Goal: Information Seeking & Learning: Learn about a topic

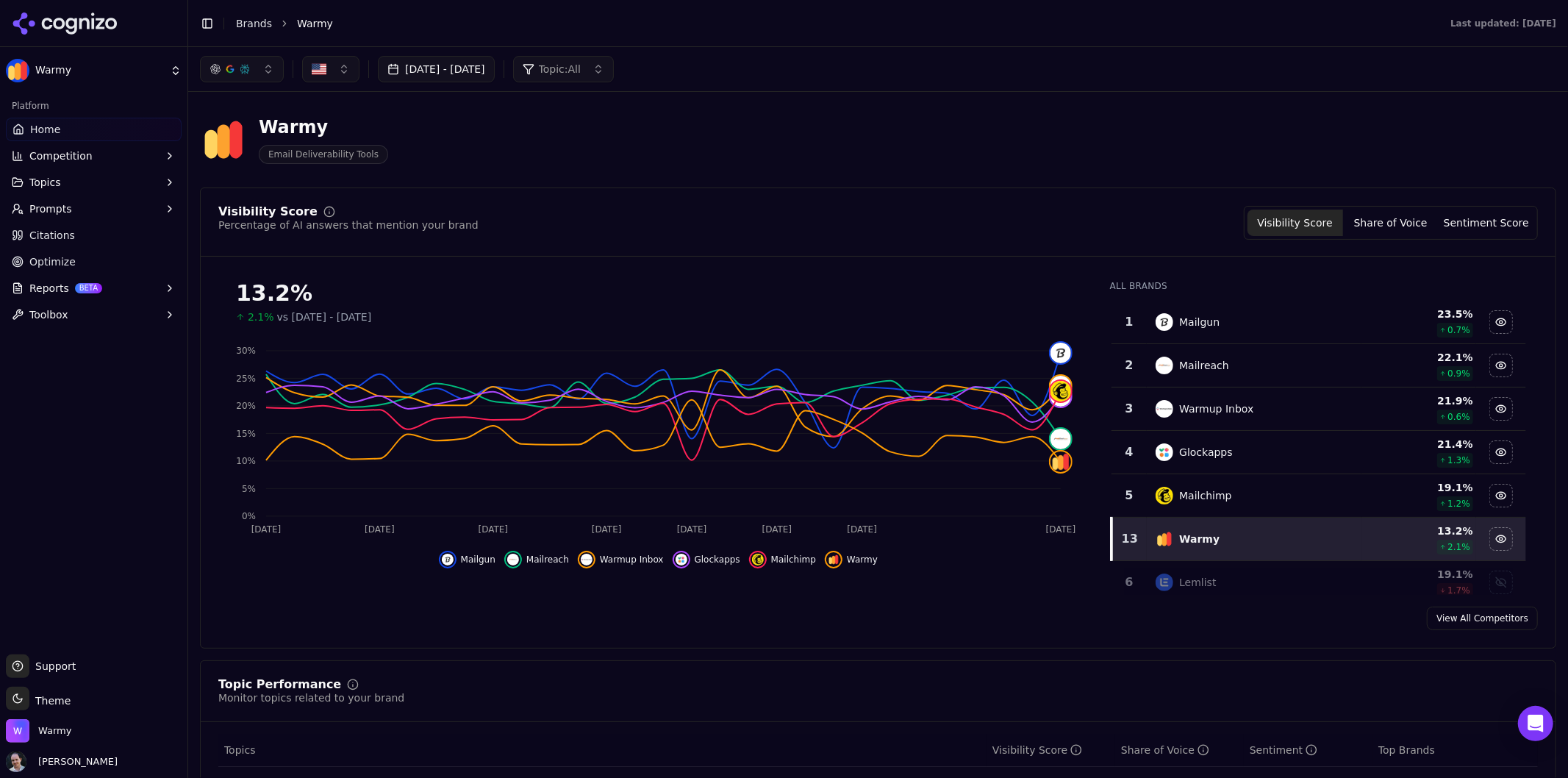
click at [494, 68] on button "[DATE] - [DATE]" at bounding box center [436, 68] width 117 height 26
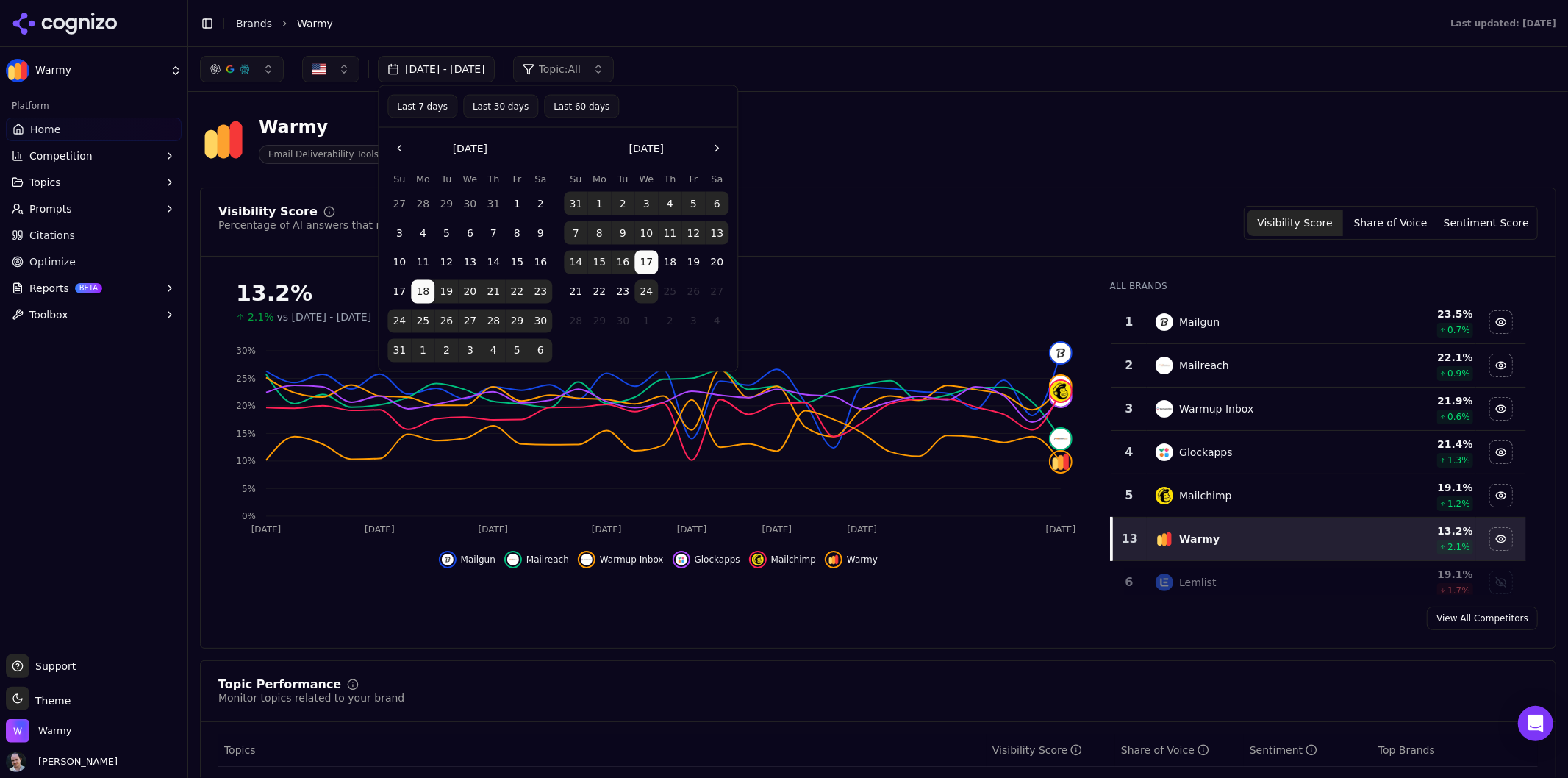
click at [563, 101] on button "Last 60 days" at bounding box center [581, 107] width 75 height 24
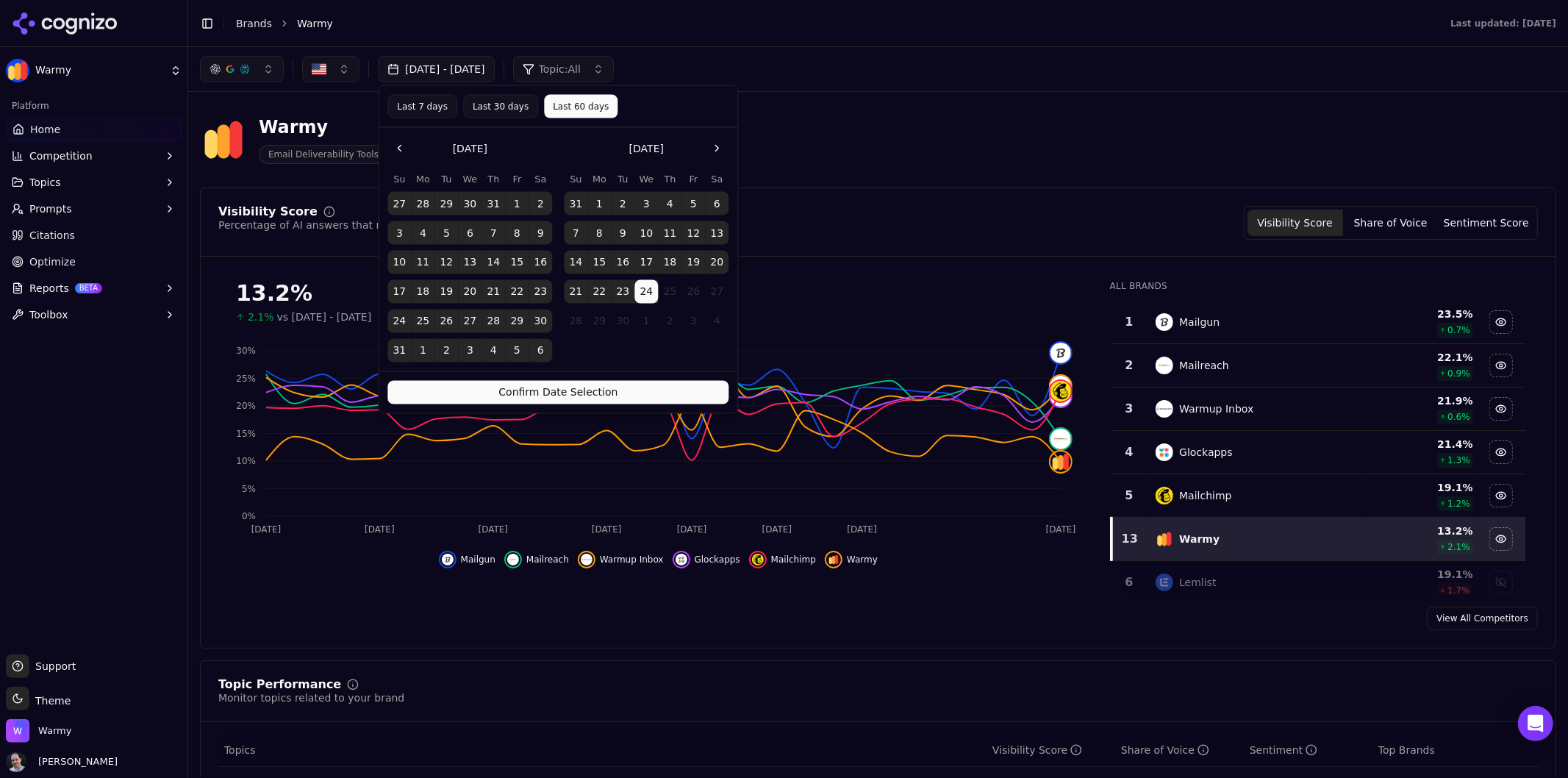
click at [590, 394] on button "Confirm Date Selection" at bounding box center [558, 393] width 341 height 24
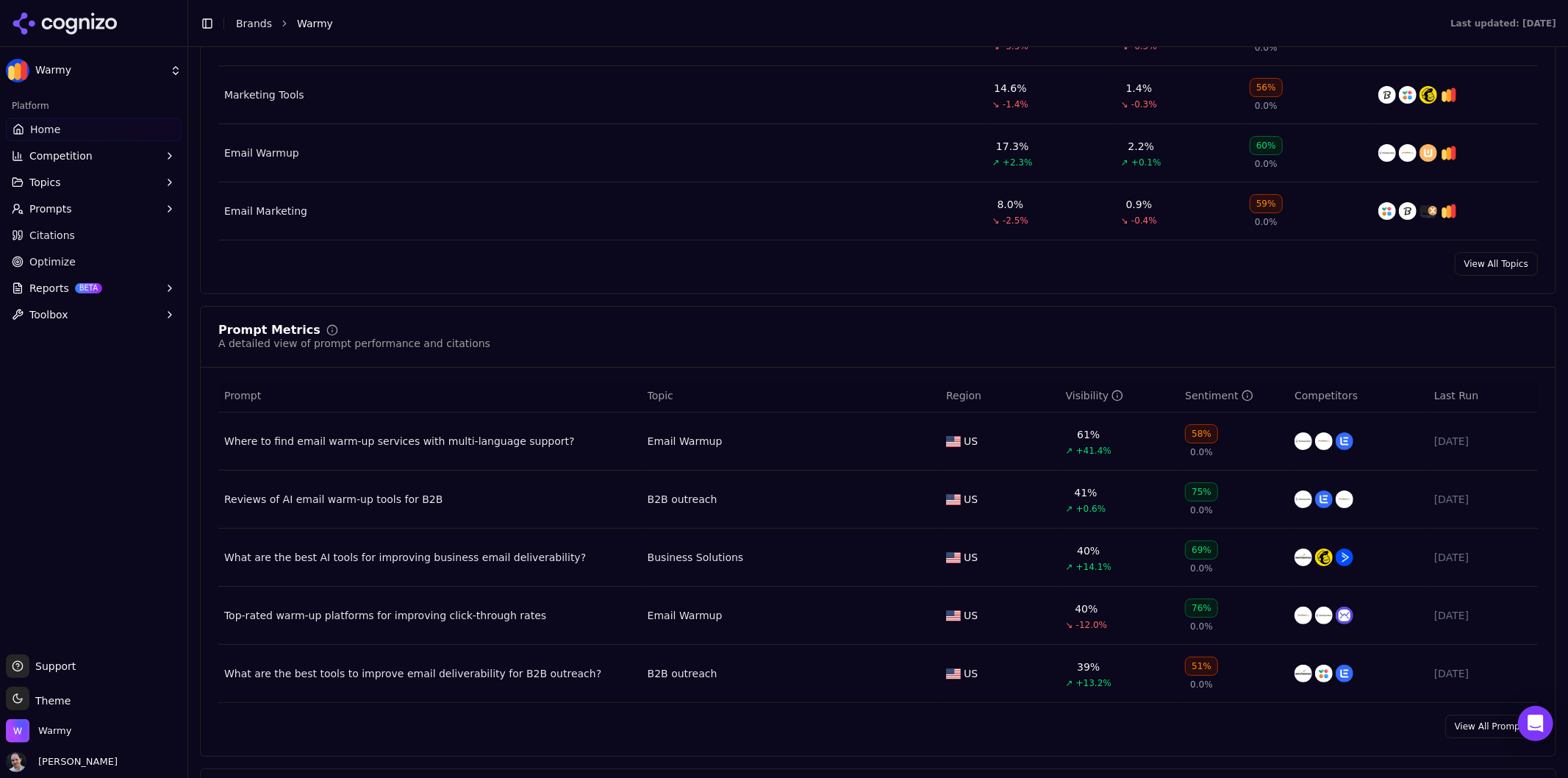
scroll to position [1144, 0]
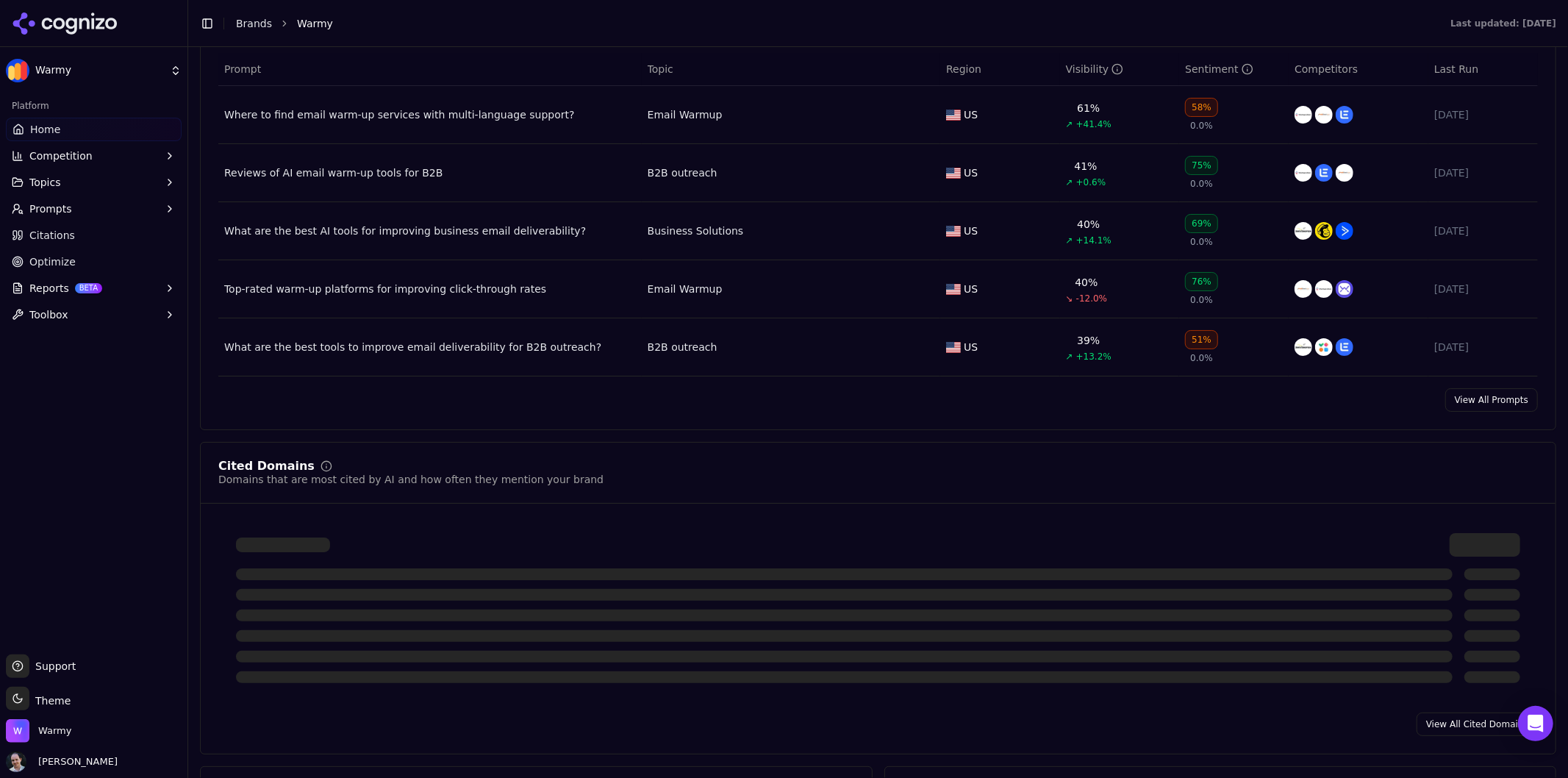
click at [76, 238] on link "Citations" at bounding box center [93, 236] width 176 height 24
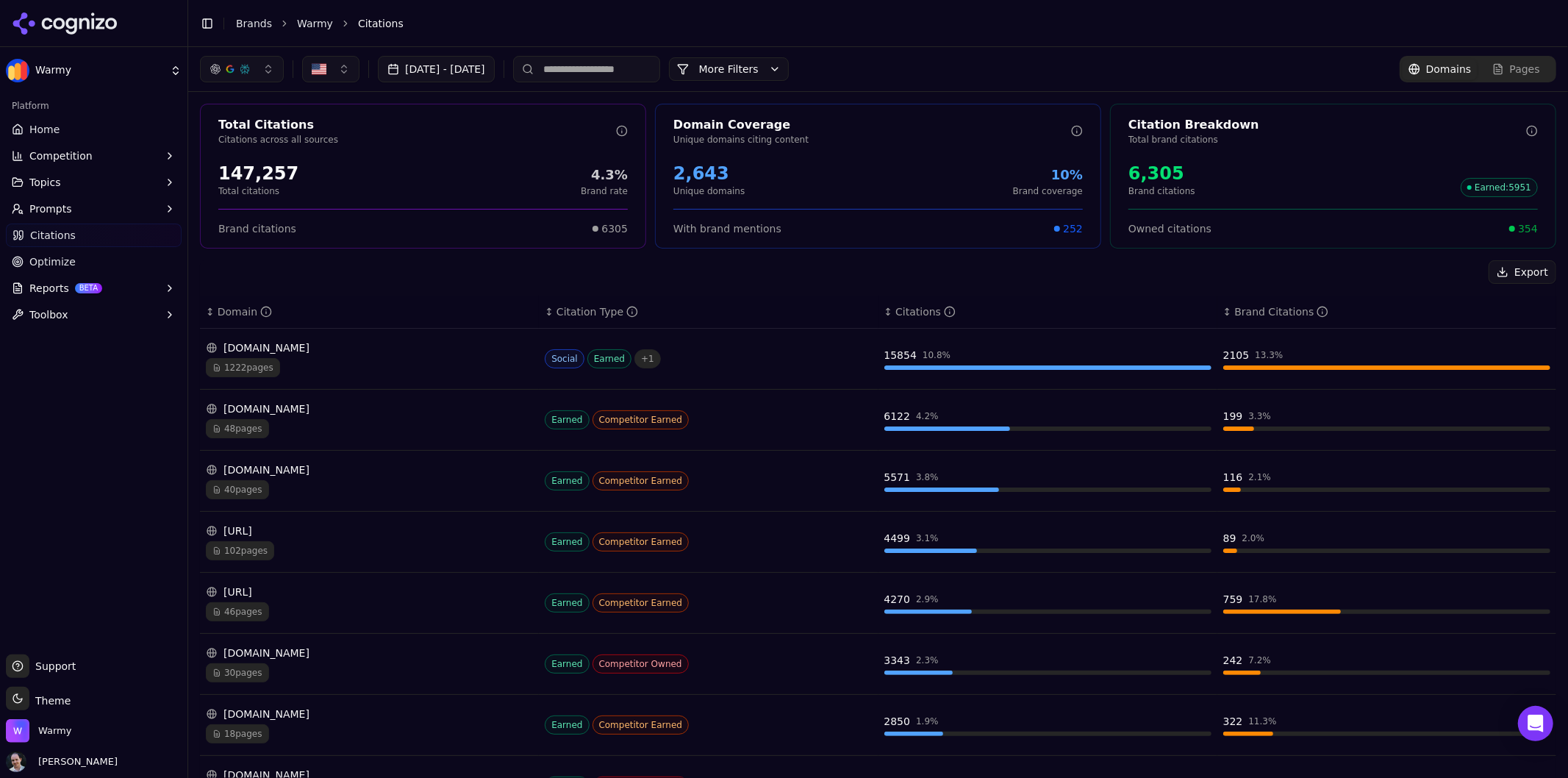
click at [125, 263] on link "Optimize" at bounding box center [93, 262] width 176 height 24
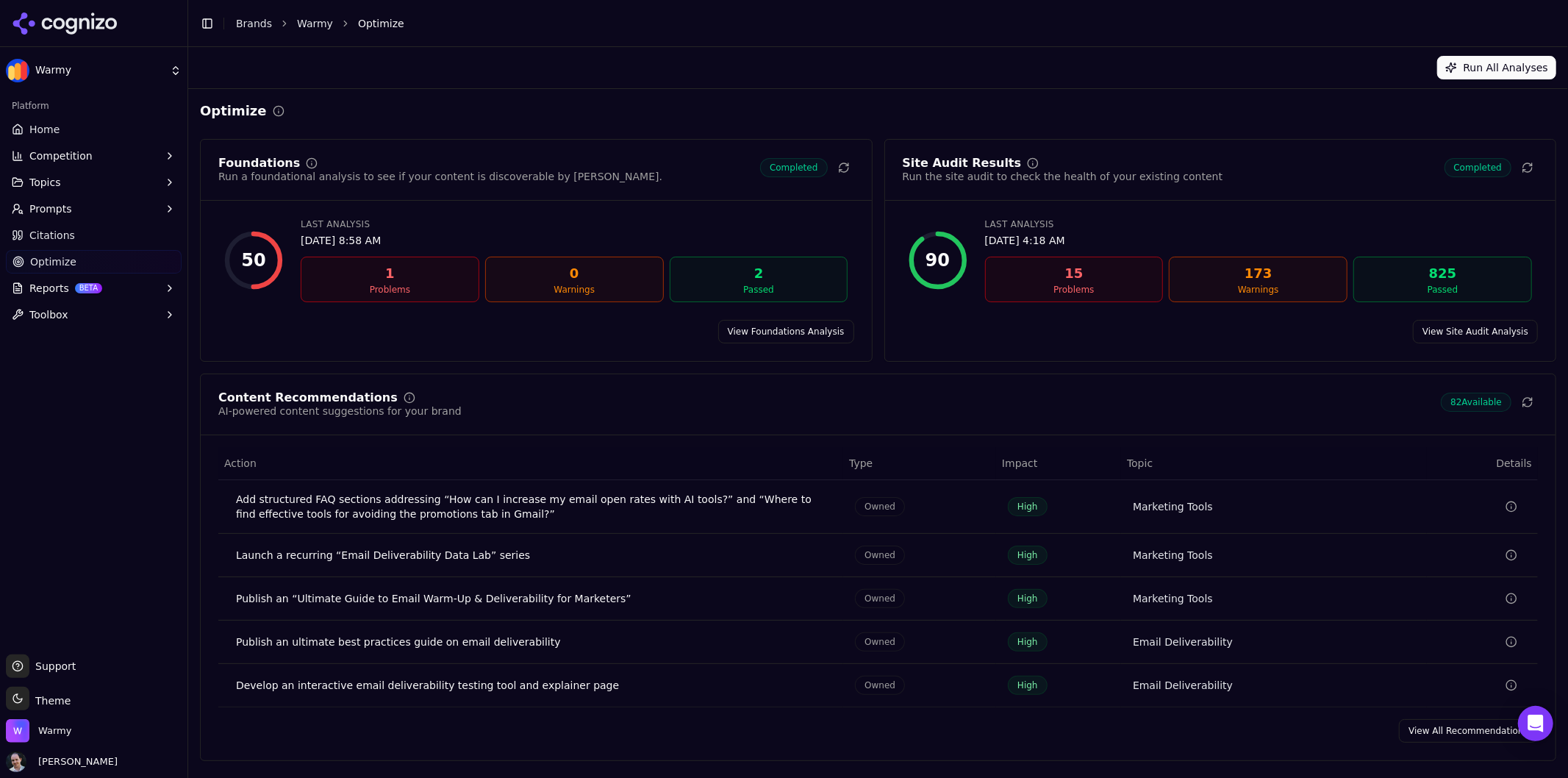
click at [794, 333] on link "View Foundations Analysis" at bounding box center [786, 331] width 136 height 24
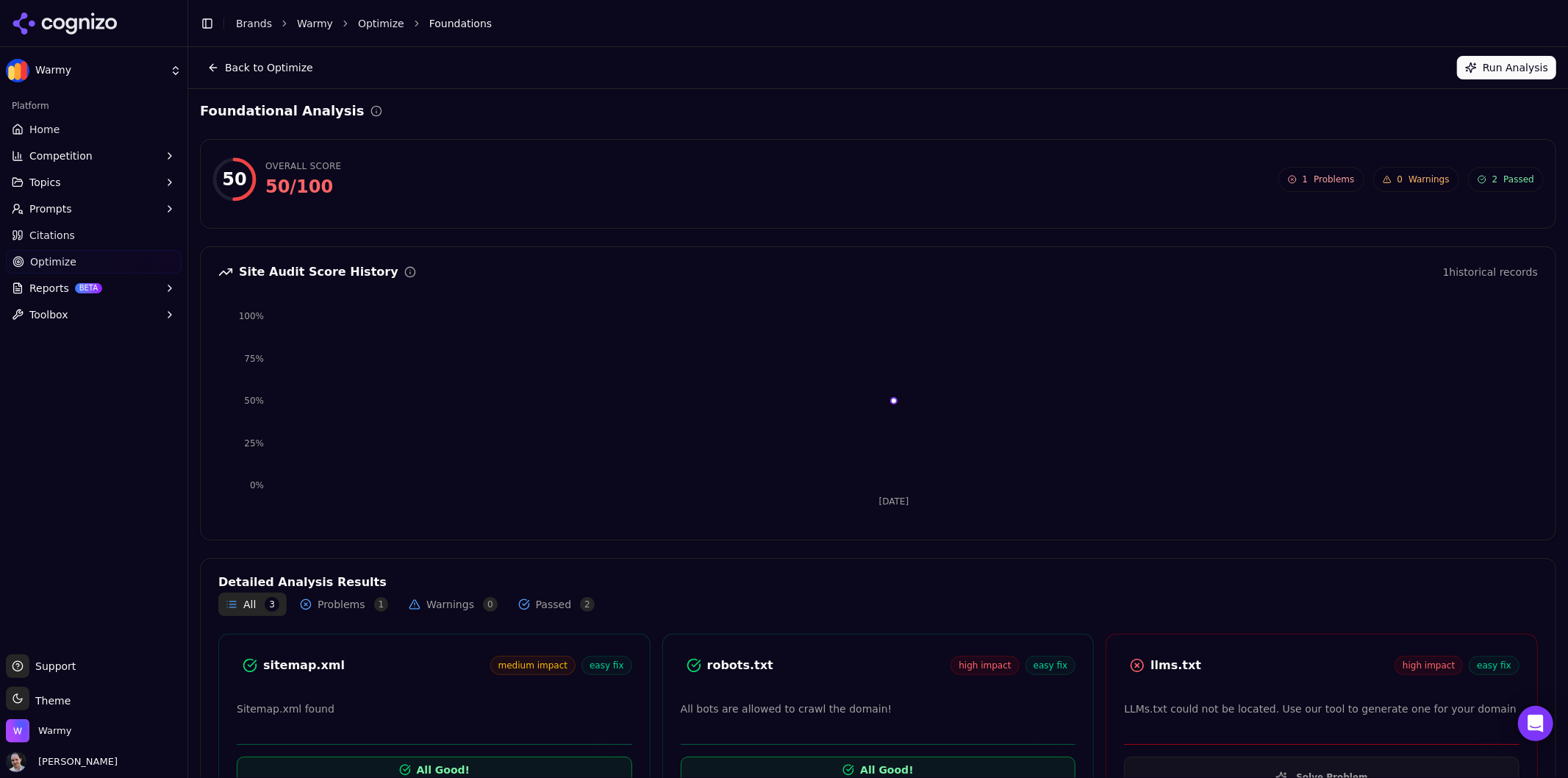
click at [108, 124] on link "Home" at bounding box center [93, 130] width 176 height 24
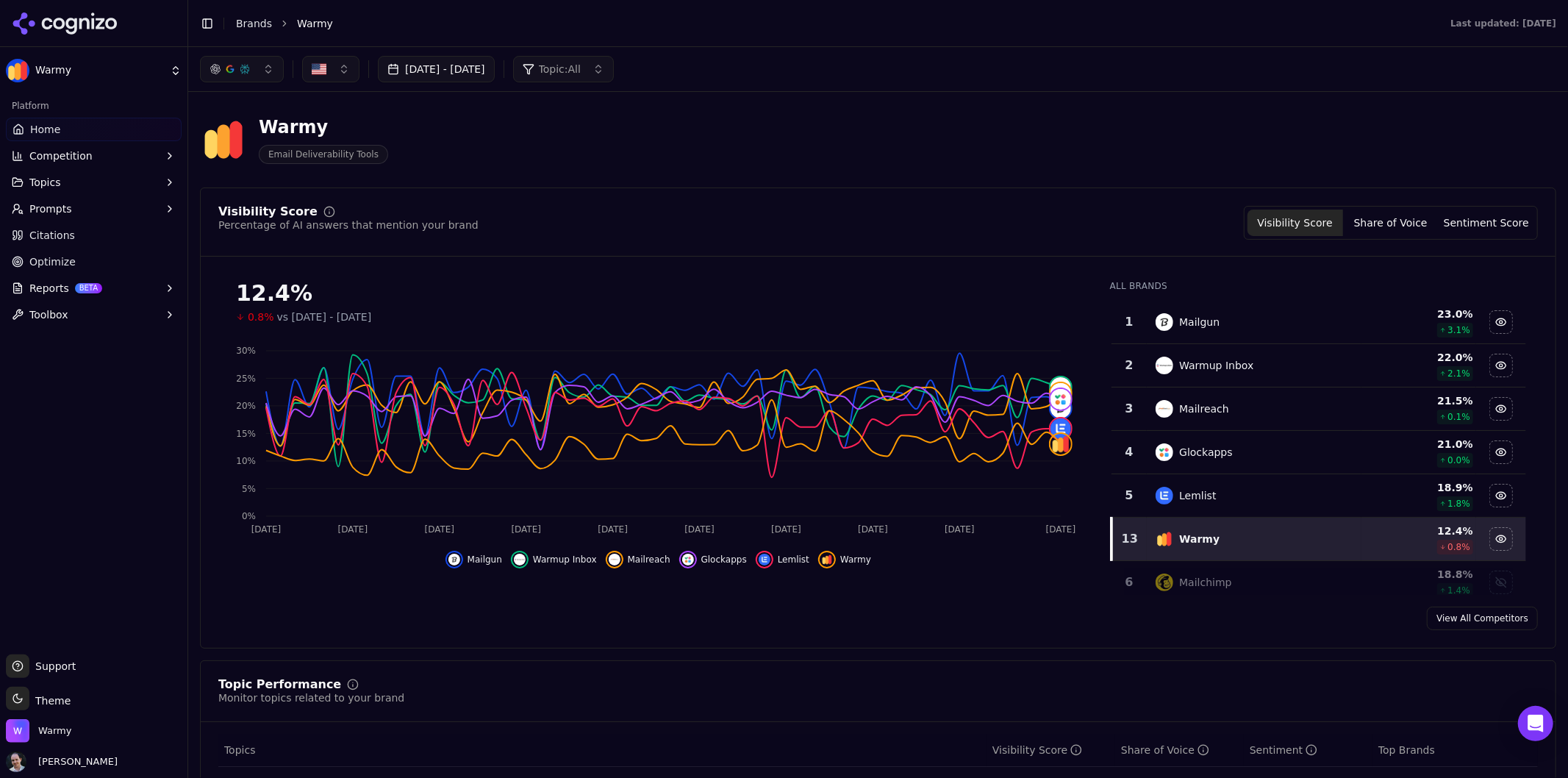
click at [1252, 436] on td "Glockapps" at bounding box center [1254, 453] width 214 height 44
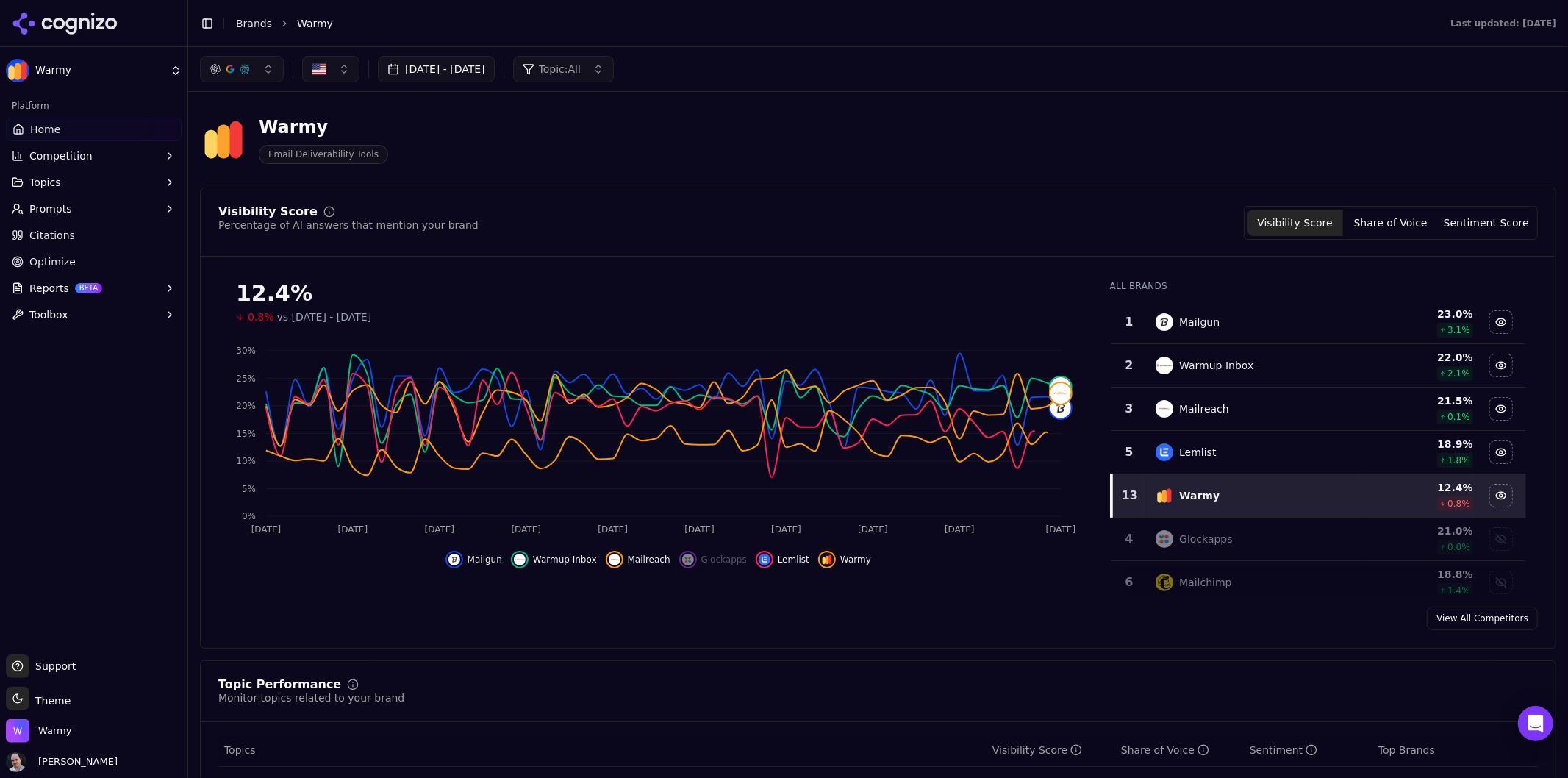
click at [1254, 442] on td "Lemlist" at bounding box center [1254, 453] width 214 height 44
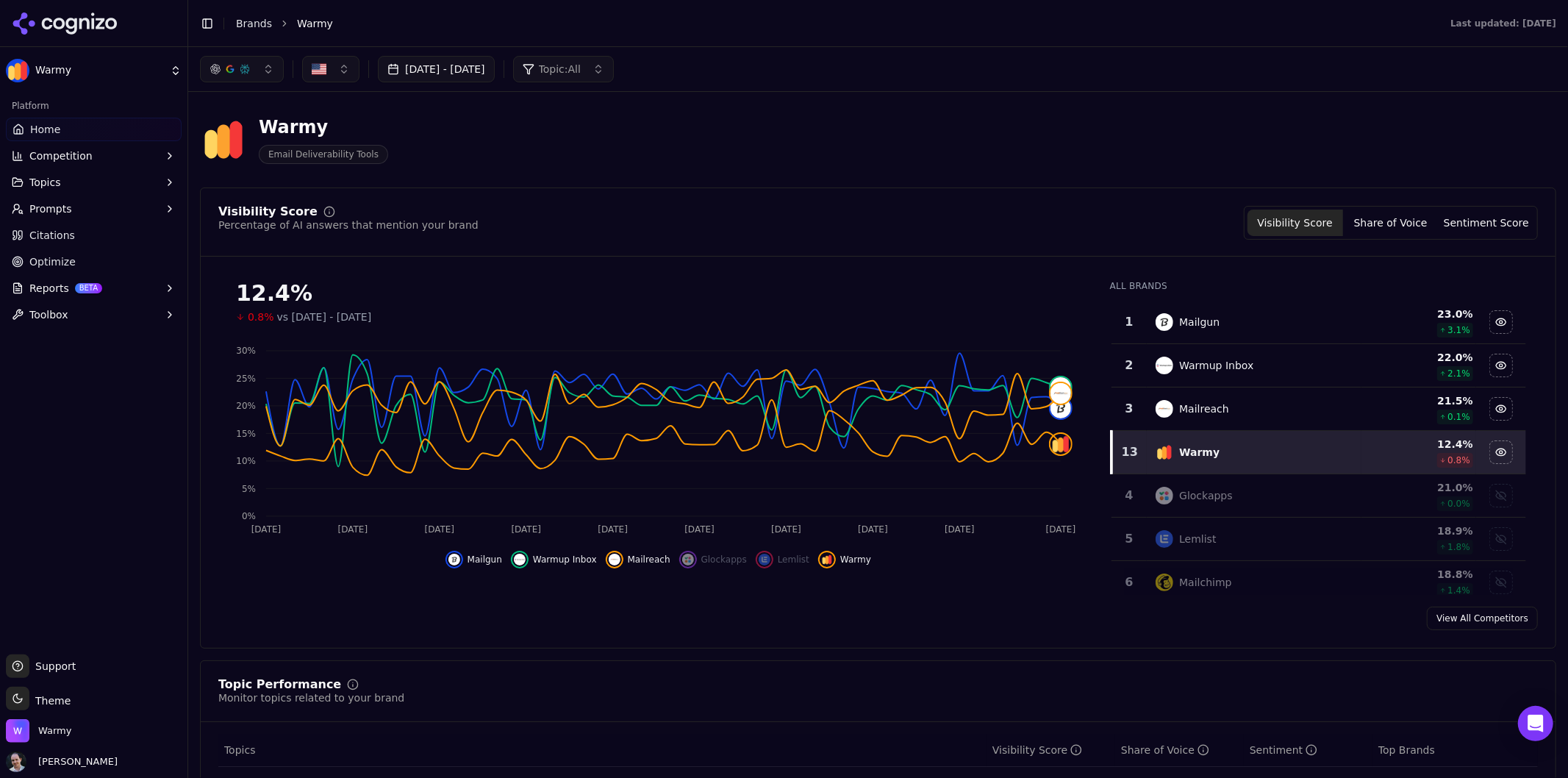
click at [1265, 421] on td "Mailreach" at bounding box center [1254, 410] width 214 height 44
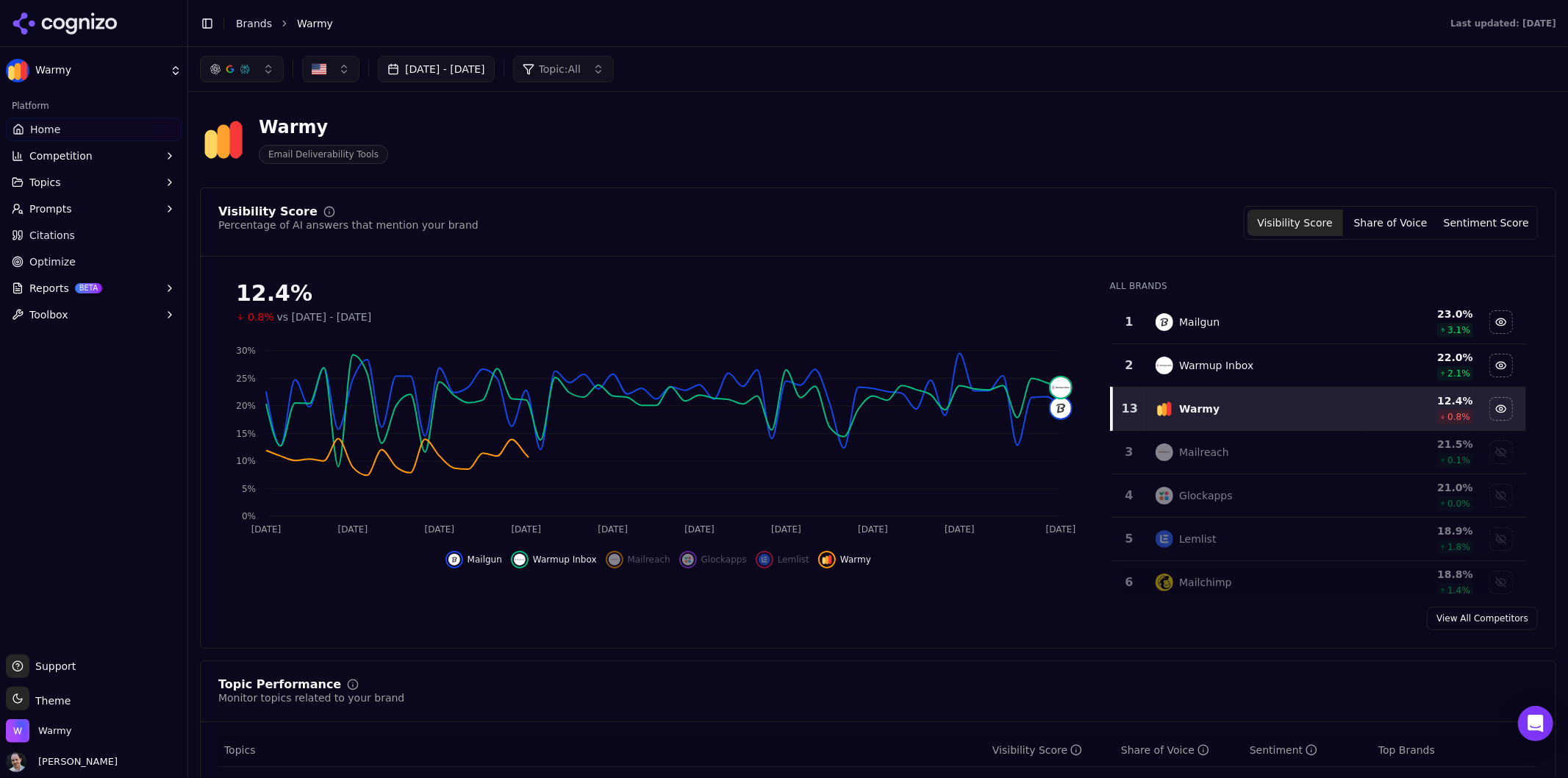
click at [1257, 368] on div "Warmup Inbox" at bounding box center [1254, 365] width 197 height 18
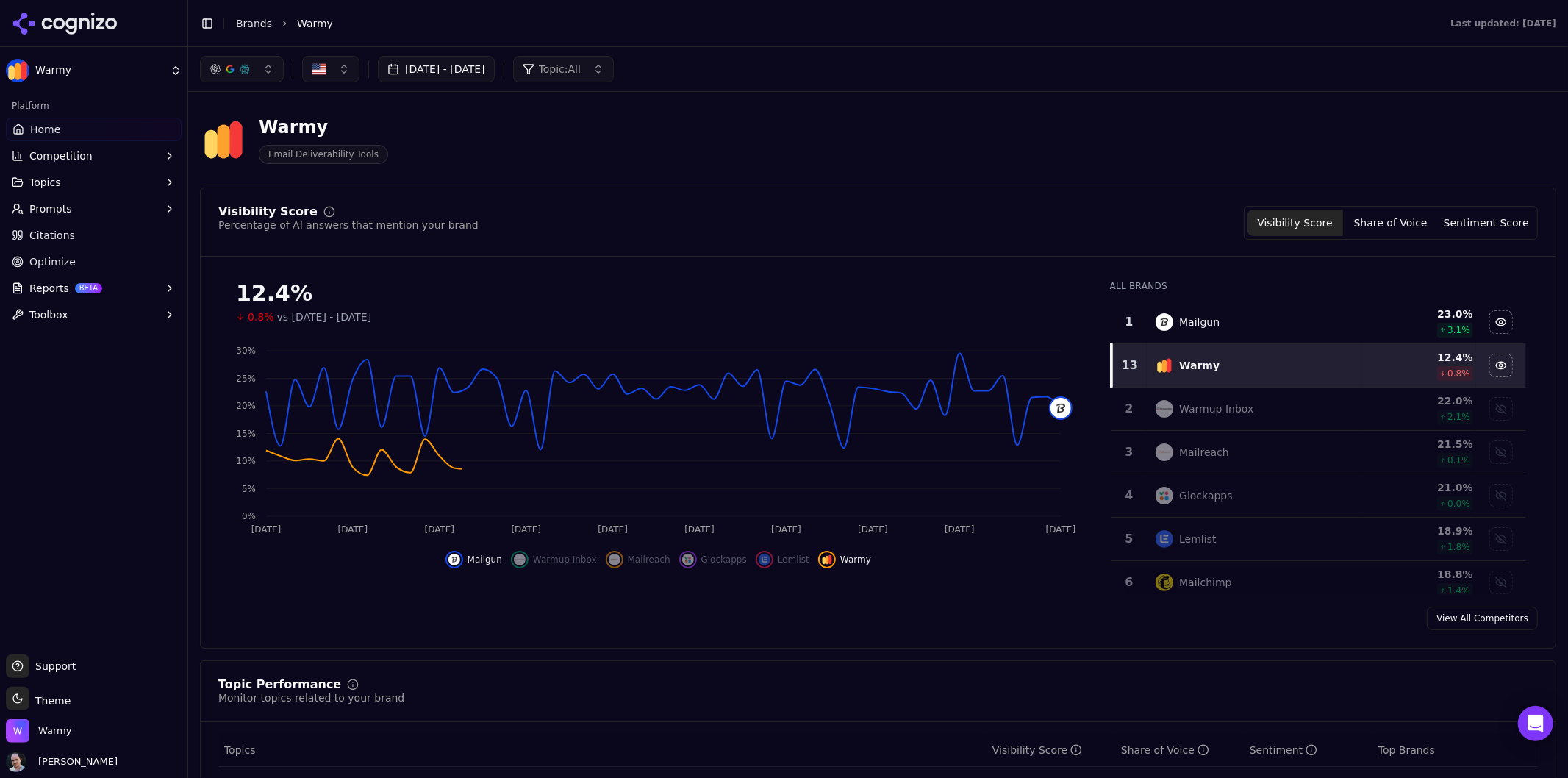
click at [1245, 332] on td "Mailgun" at bounding box center [1254, 323] width 214 height 44
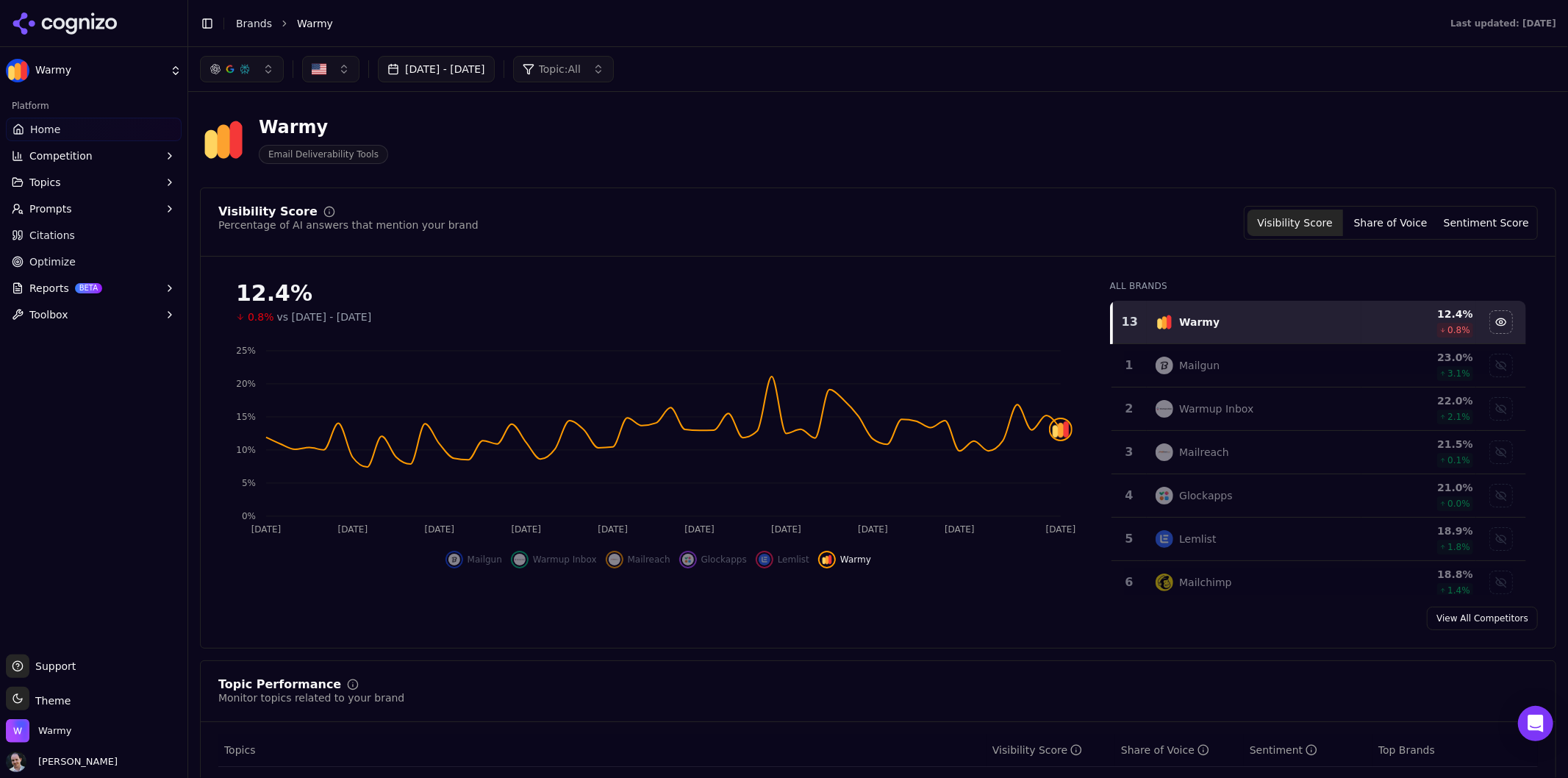
click at [1264, 326] on div "Warmy" at bounding box center [1254, 321] width 197 height 18
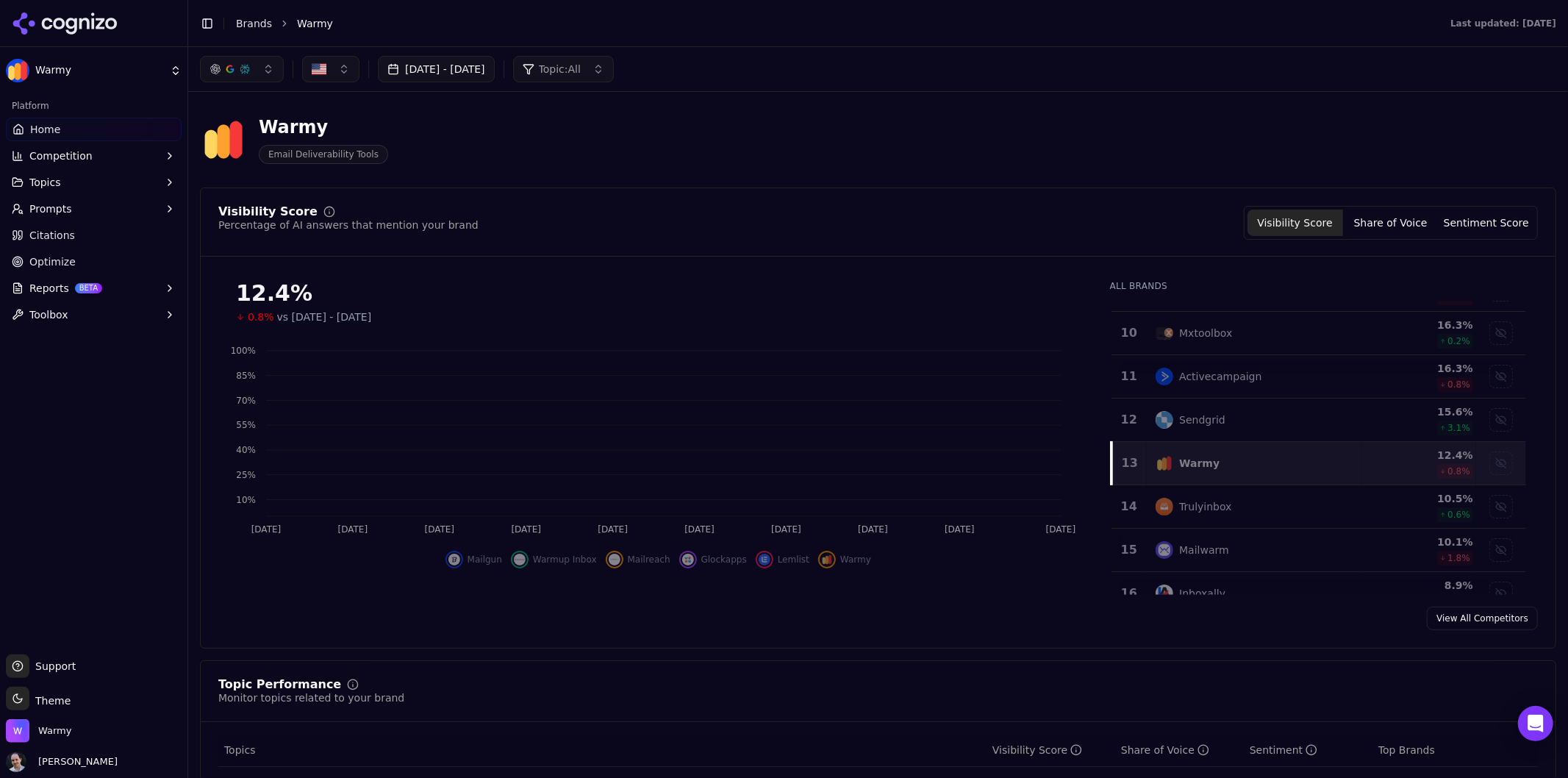
scroll to position [408, 0]
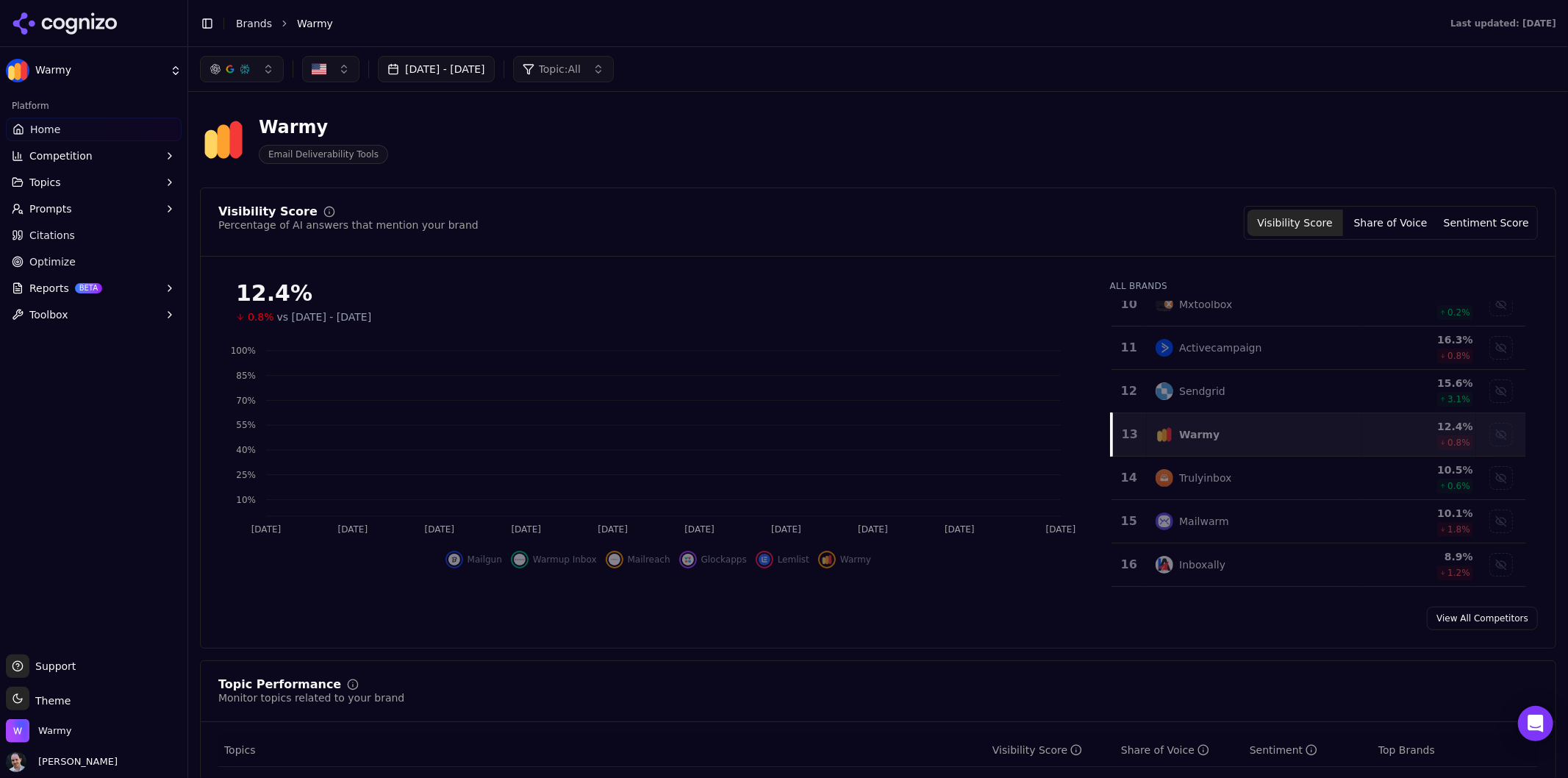
click at [1250, 430] on div "Warmy" at bounding box center [1254, 434] width 197 height 18
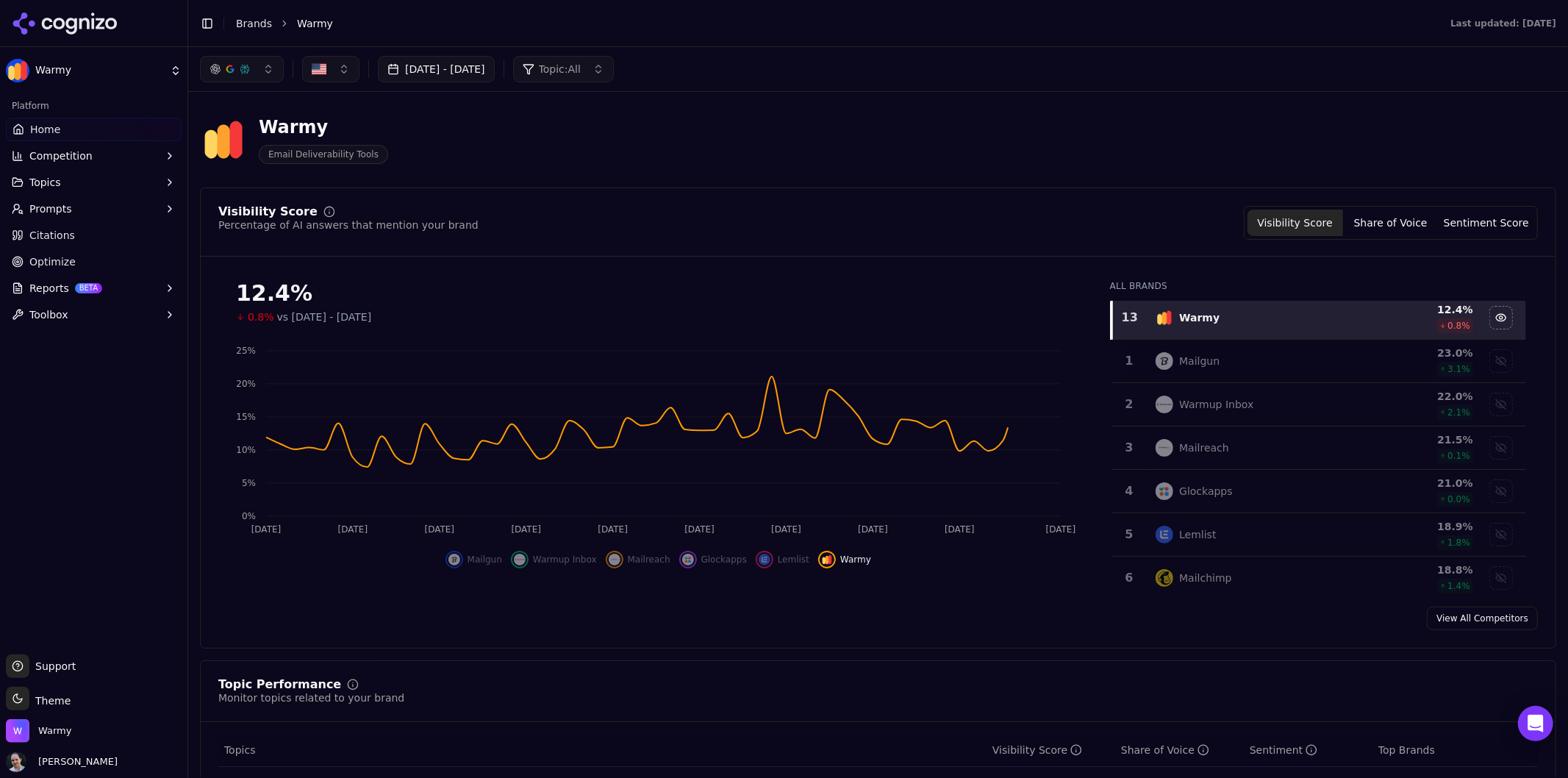
scroll to position [0, 0]
click at [1270, 381] on td "Mailgun" at bounding box center [1254, 366] width 214 height 44
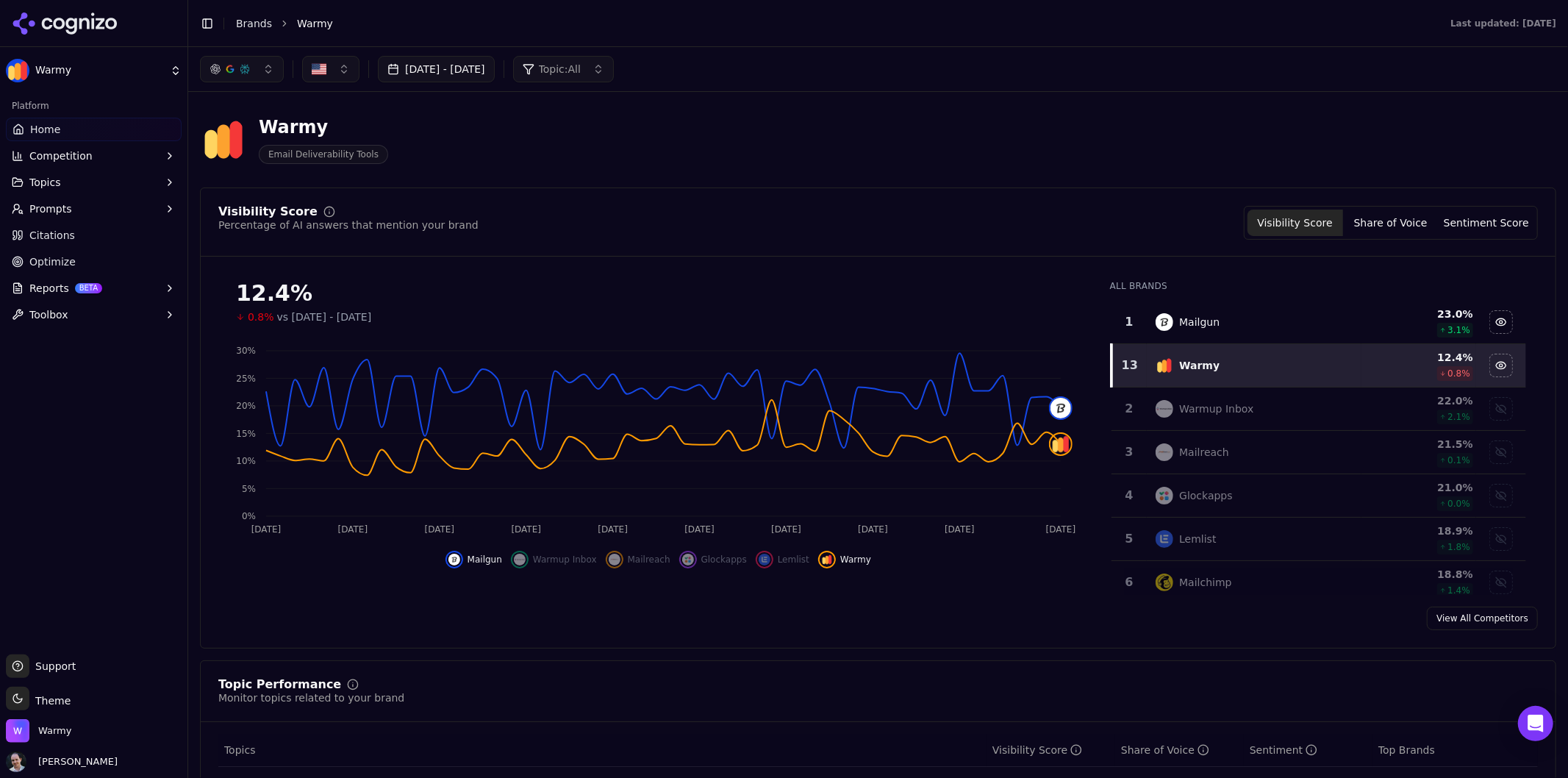
click at [123, 156] on button "Competition" at bounding box center [93, 156] width 176 height 24
click at [119, 172] on span "Metrics" at bounding box center [94, 179] width 128 height 14
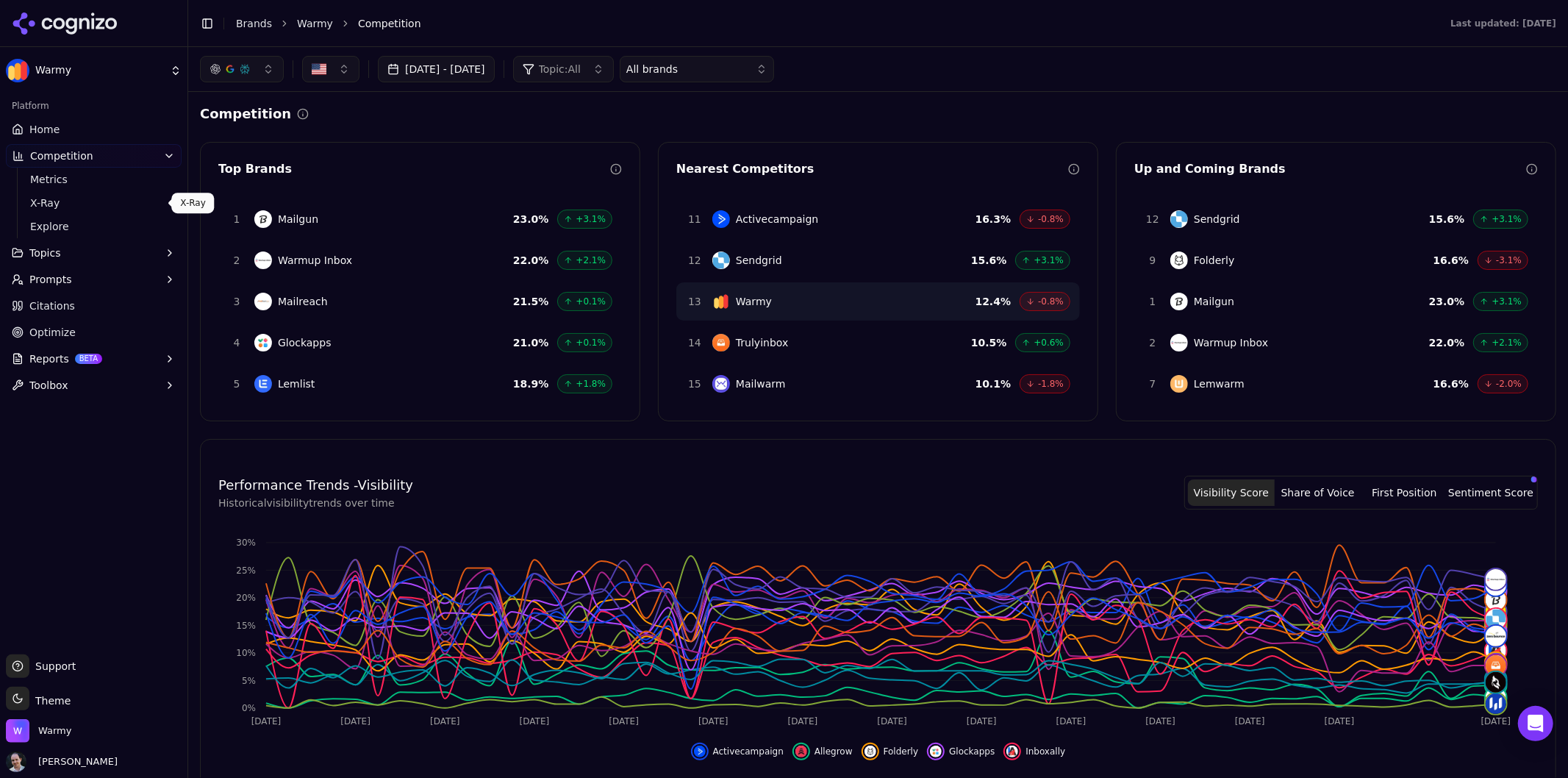
click at [123, 199] on span "X-Ray" at bounding box center [94, 203] width 128 height 14
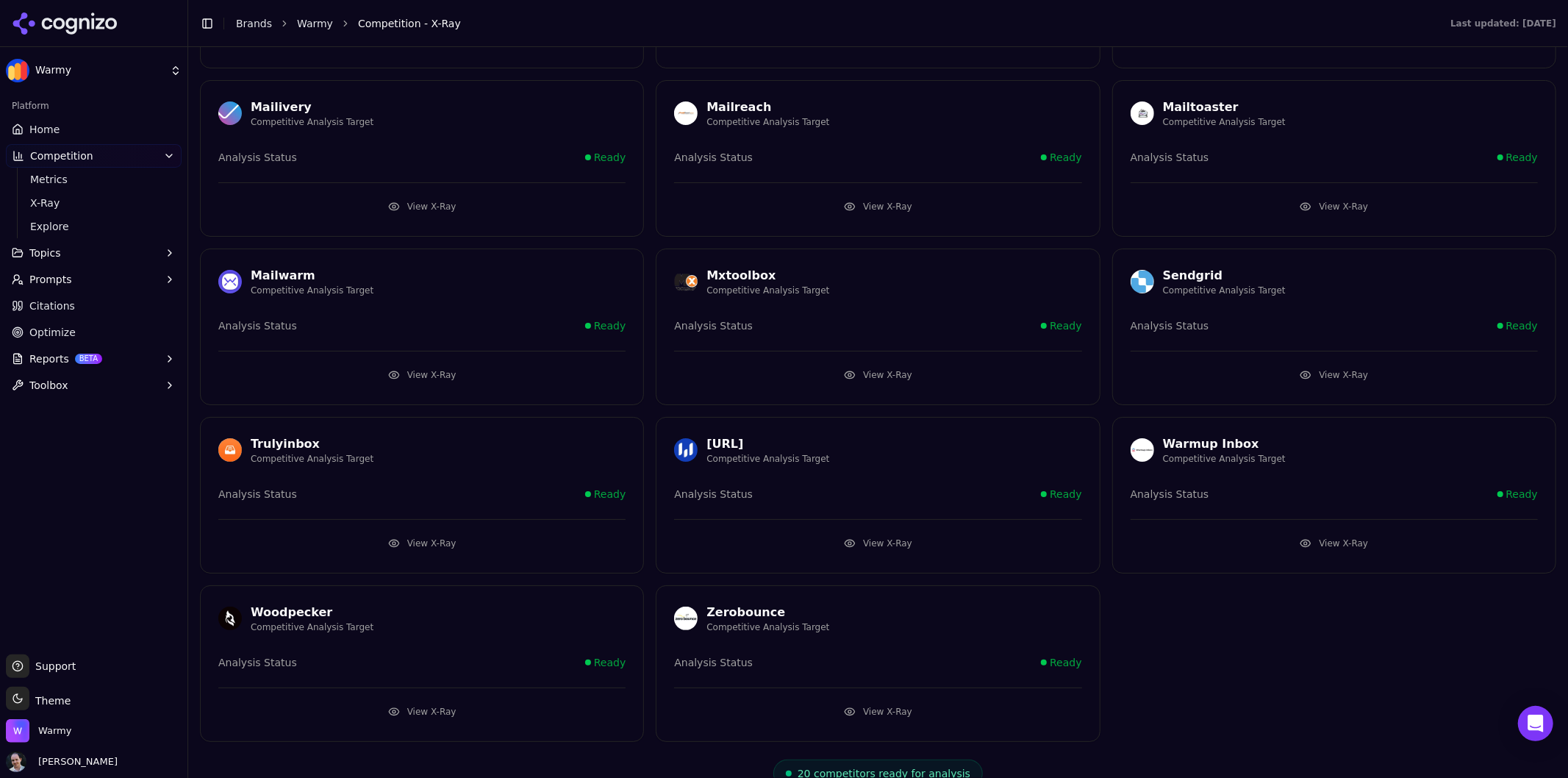
scroll to position [544, 0]
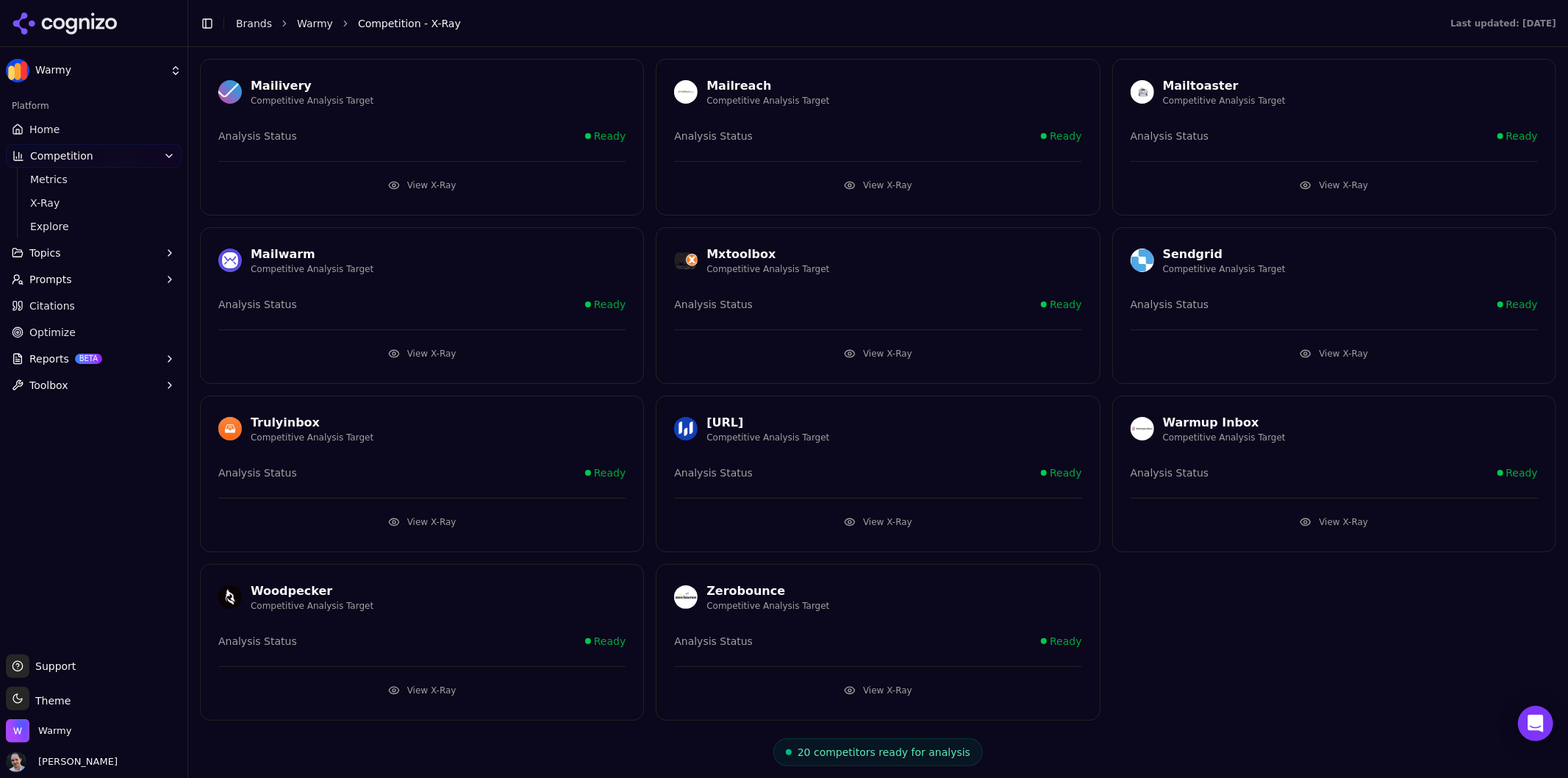
click at [1291, 511] on button "View X-Ray" at bounding box center [1334, 522] width 407 height 24
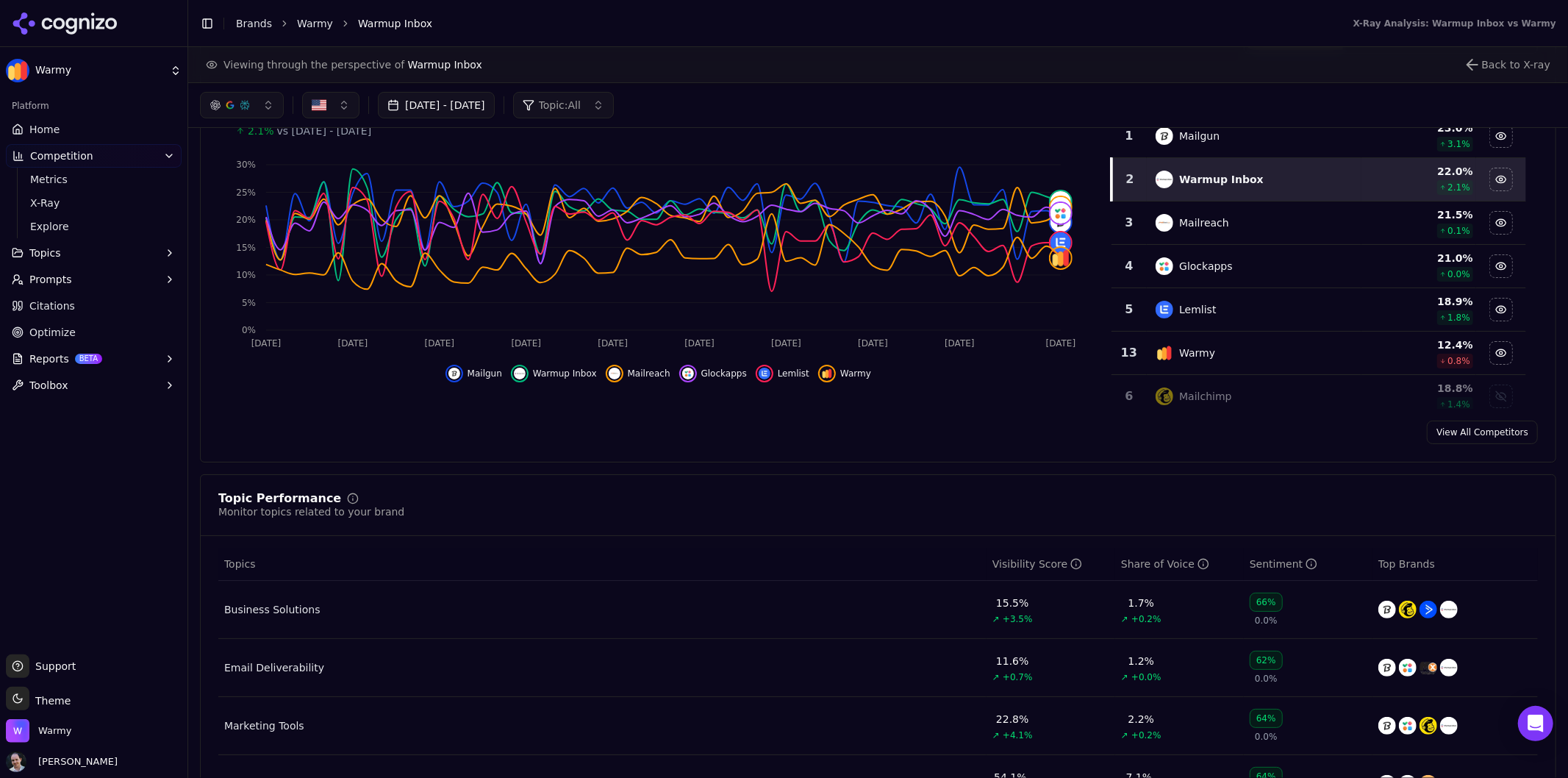
scroll to position [8, 0]
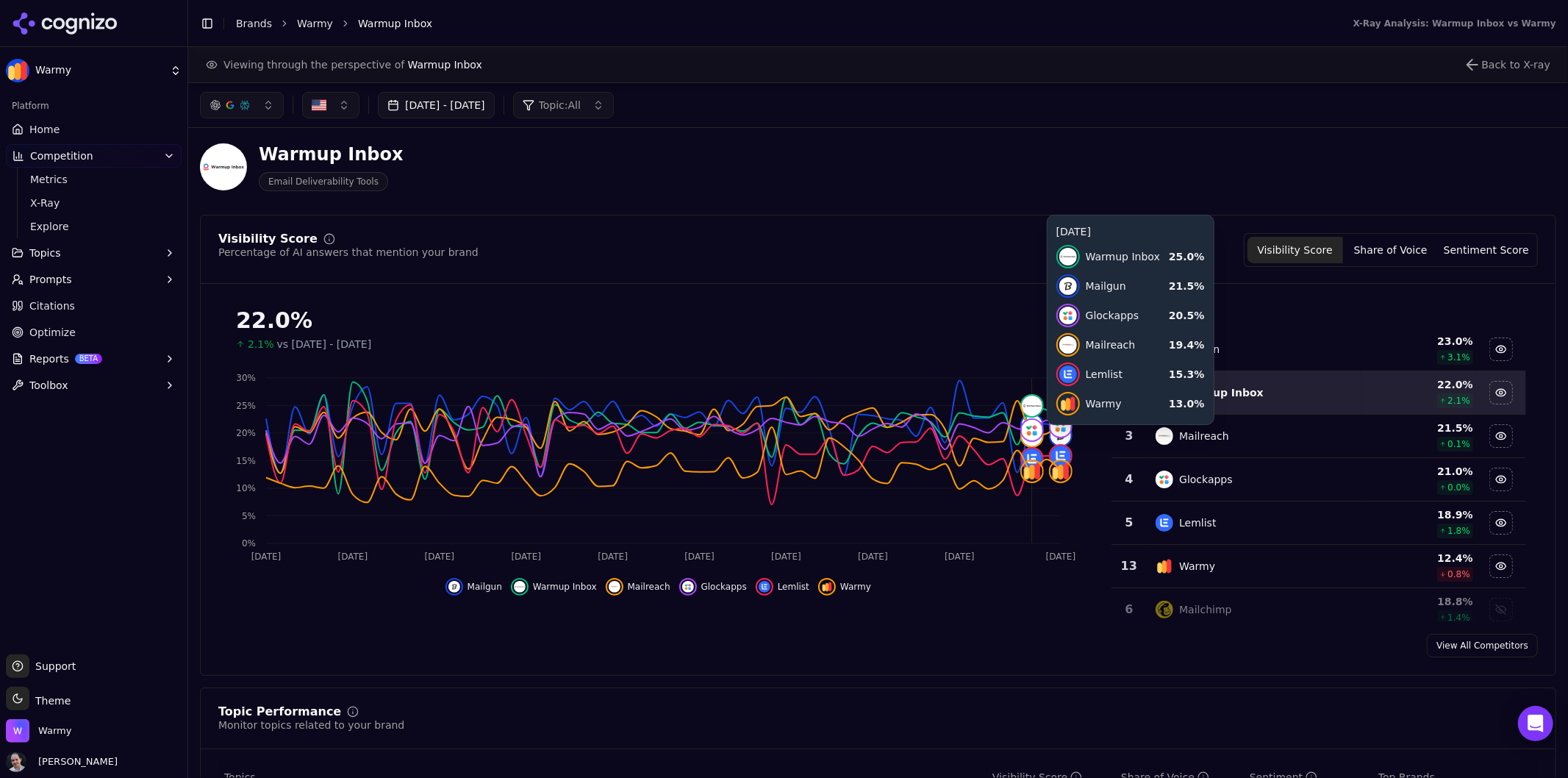
click at [1402, 262] on button "Share of Voice" at bounding box center [1391, 250] width 96 height 26
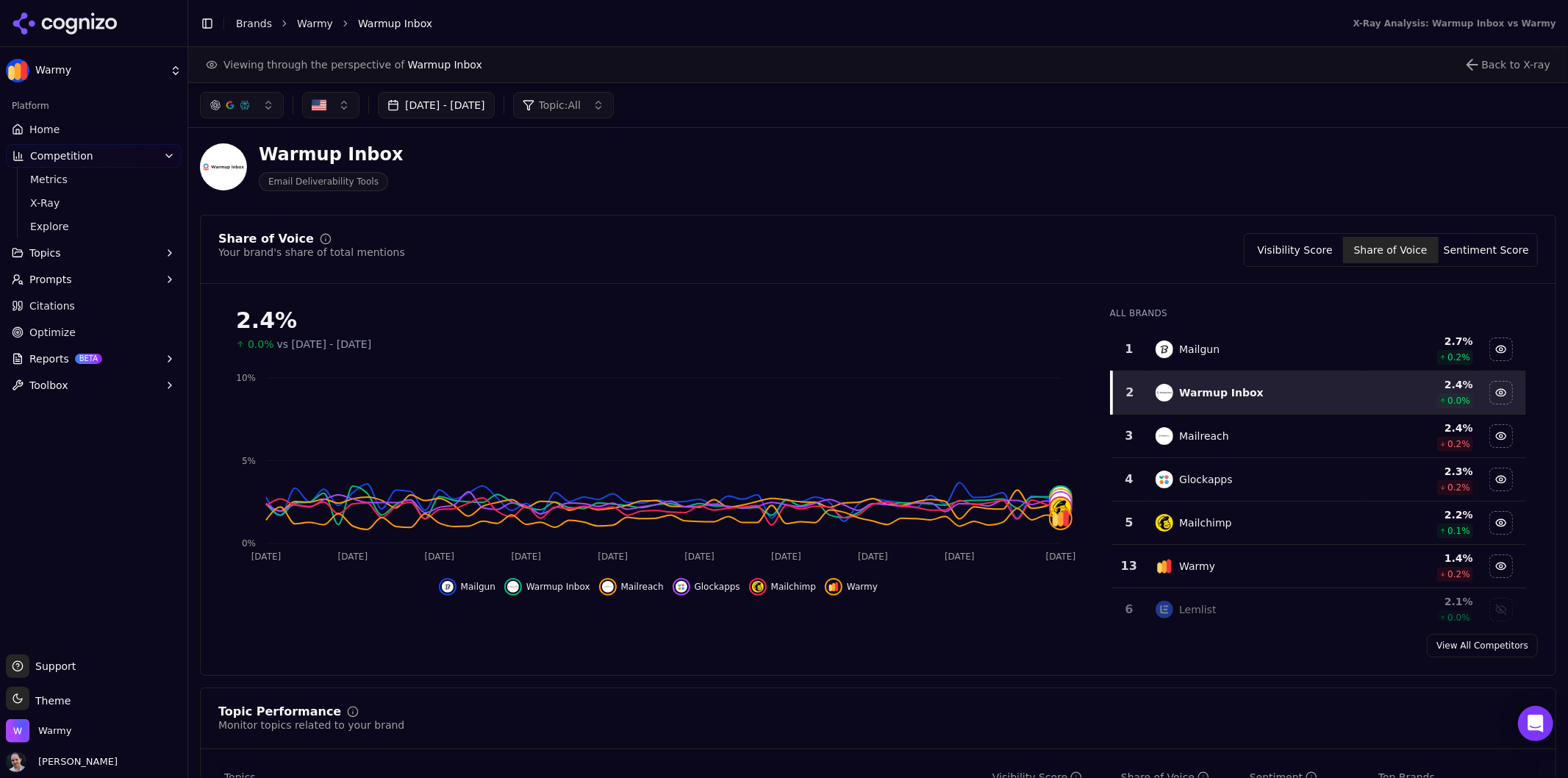
click at [1411, 255] on button "Sentiment Score" at bounding box center [1486, 250] width 96 height 26
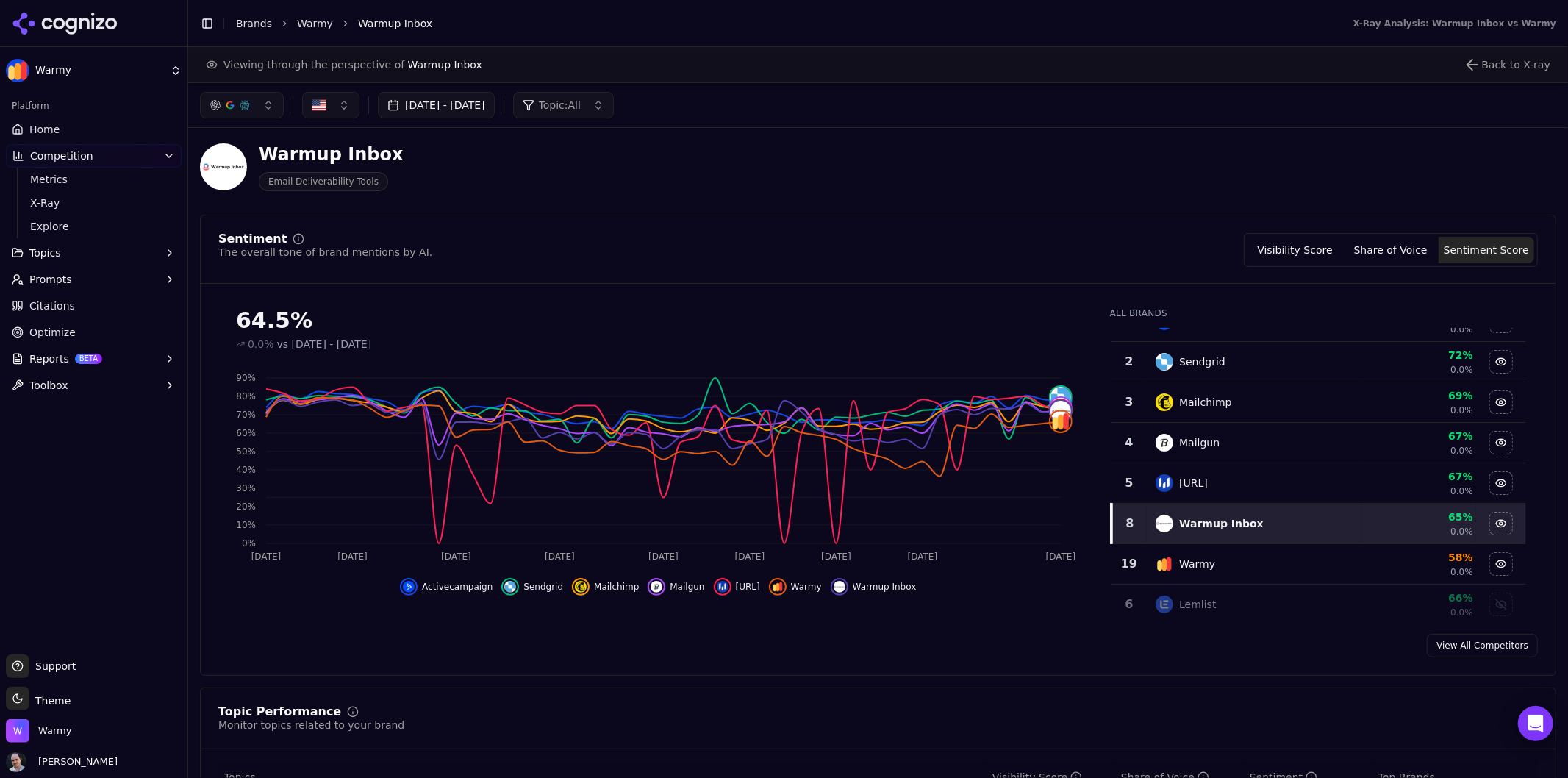
scroll to position [0, 0]
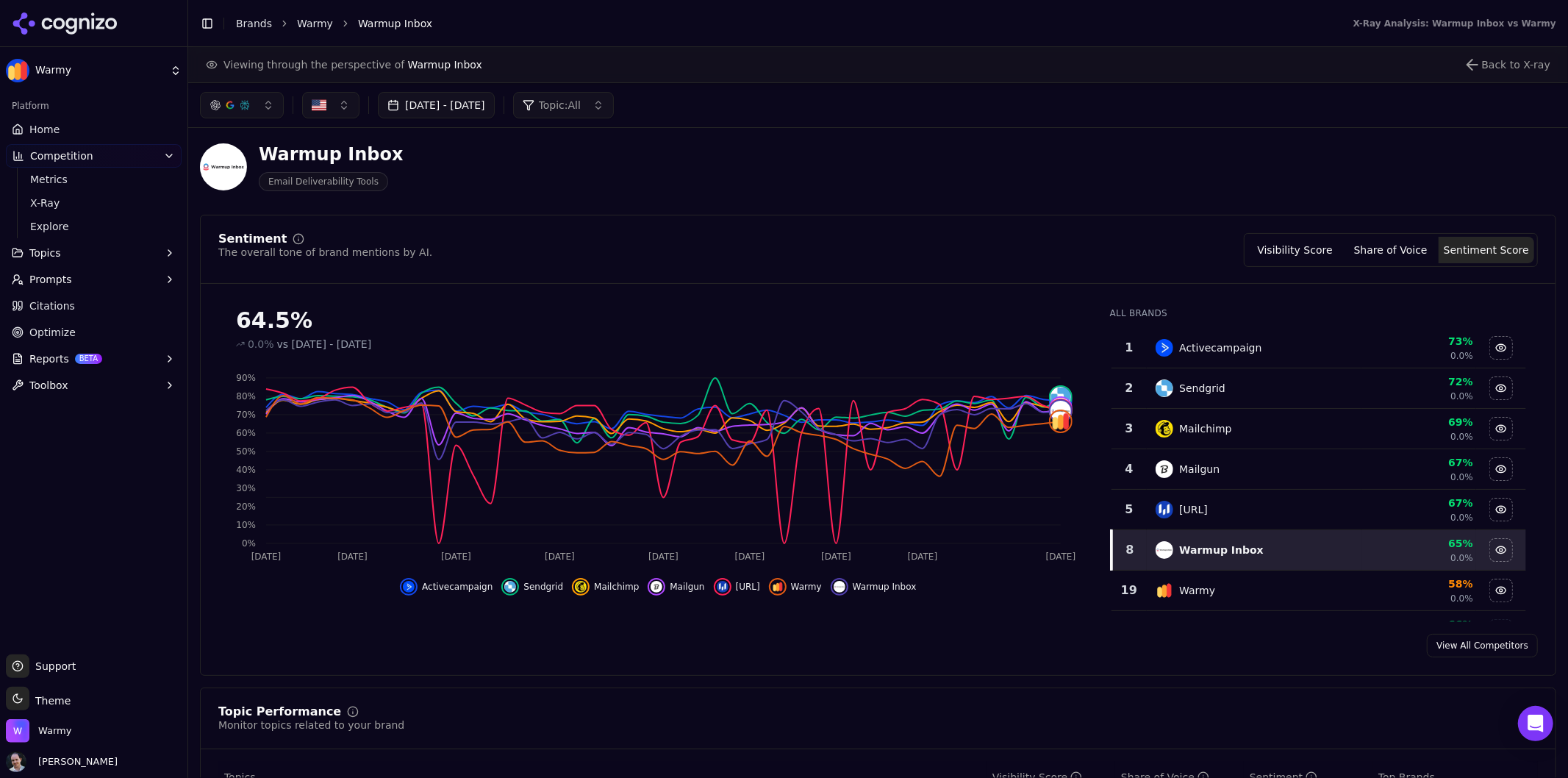
click at [104, 255] on button "Topics" at bounding box center [93, 253] width 176 height 24
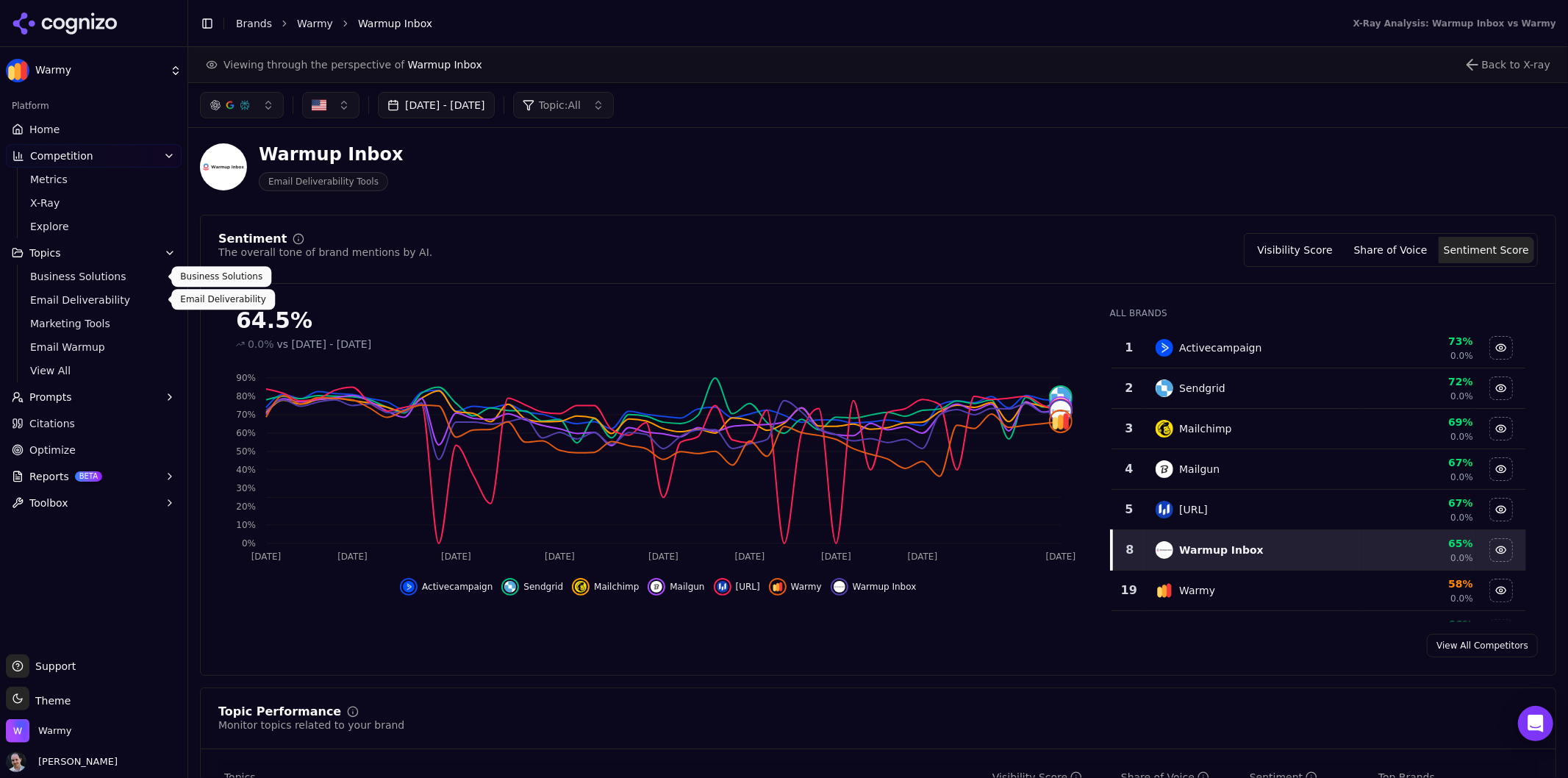
click at [125, 297] on span "Email Deliverability" at bounding box center [94, 299] width 128 height 14
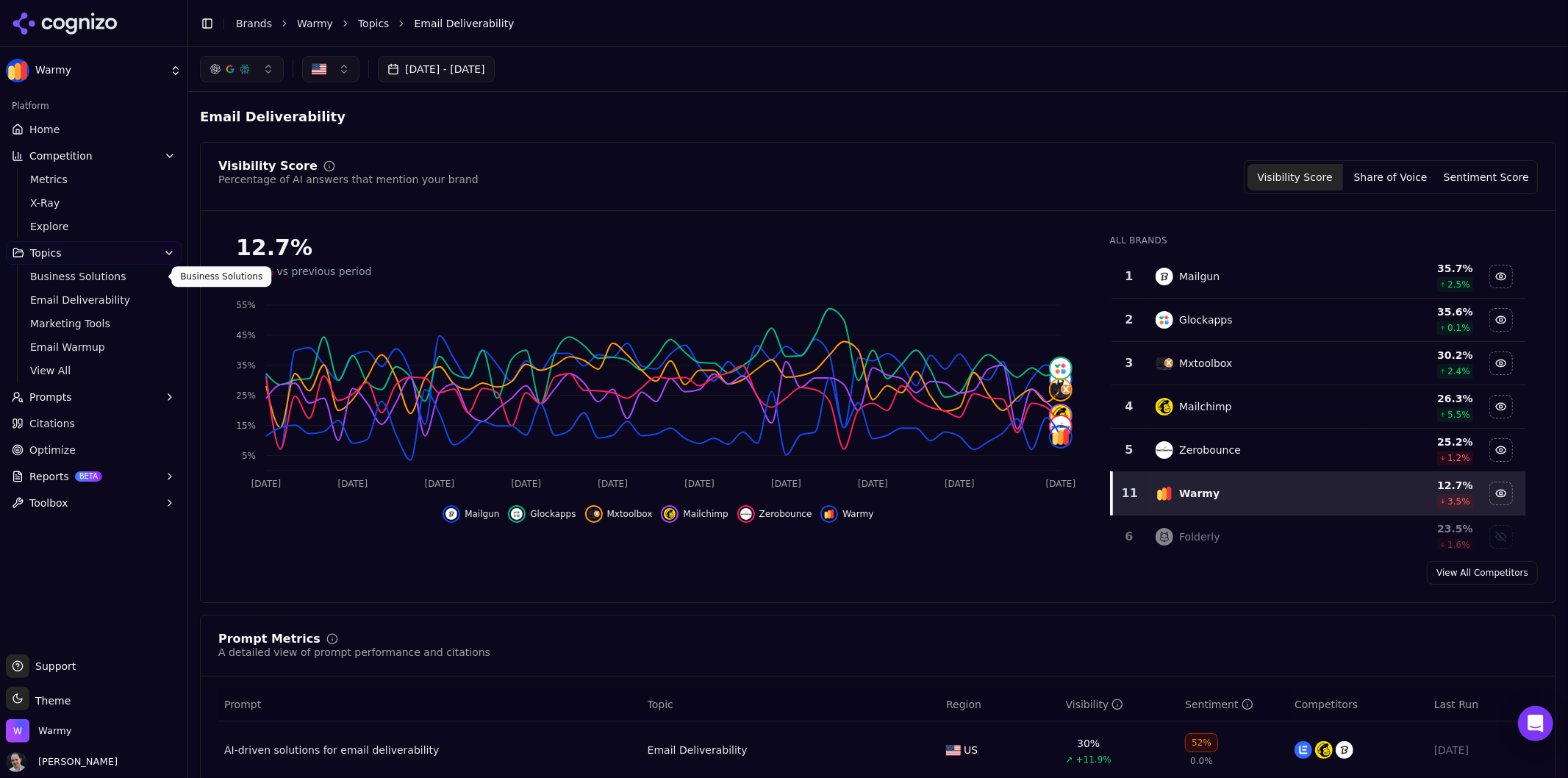
click at [137, 276] on span "Business Solutions" at bounding box center [94, 276] width 128 height 14
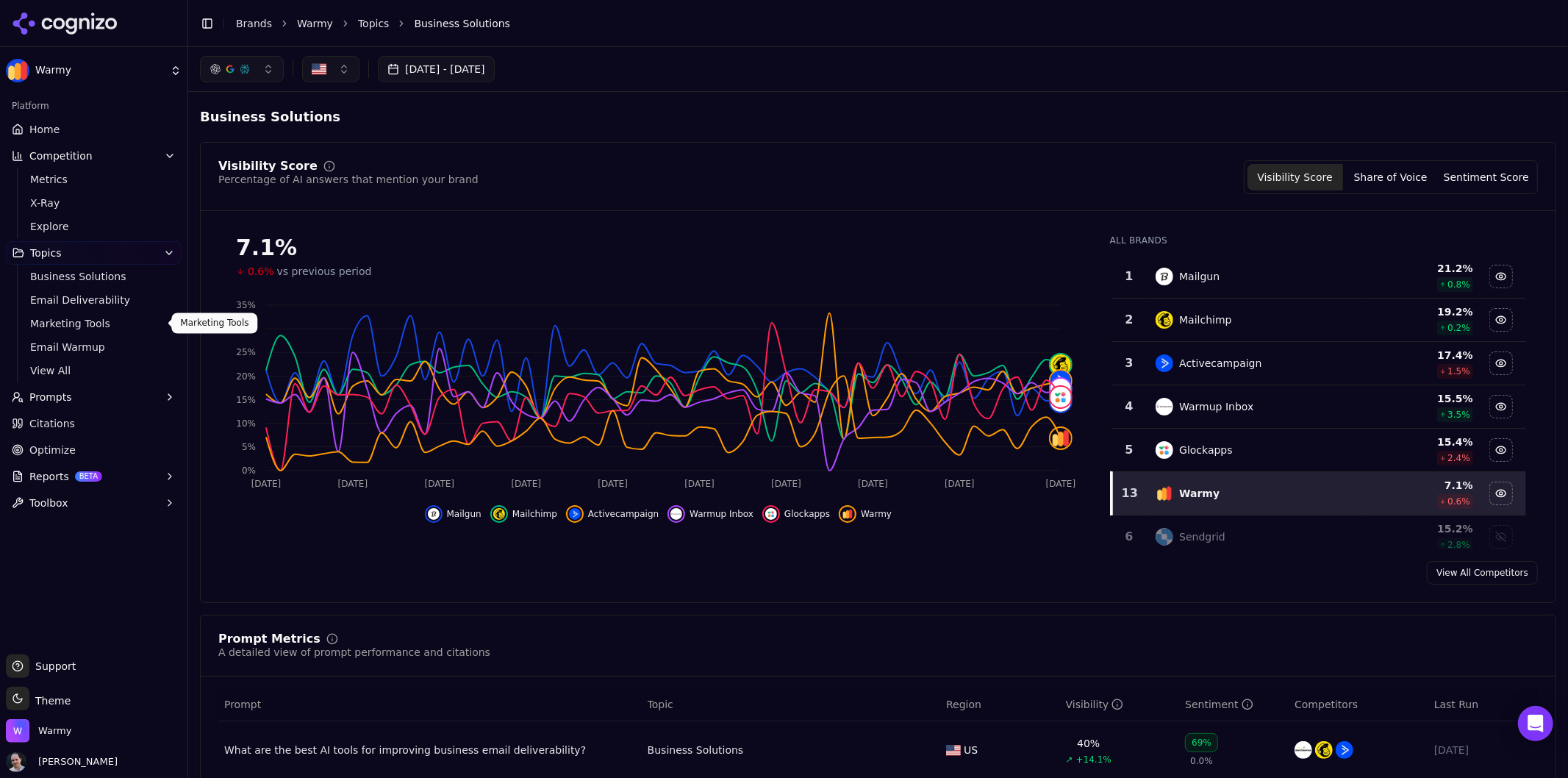
click at [116, 320] on span "Marketing Tools" at bounding box center [94, 323] width 128 height 14
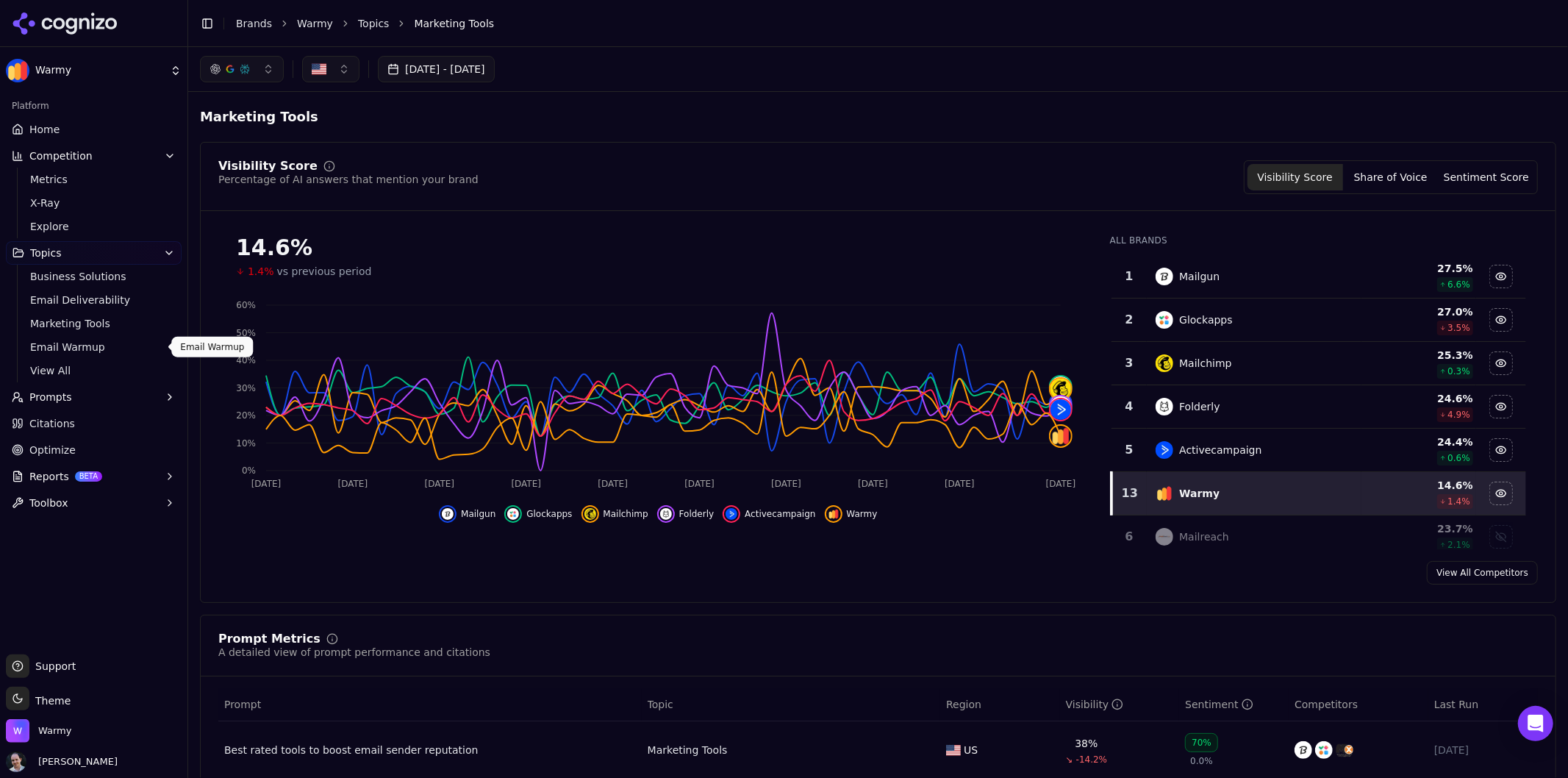
click at [114, 341] on span "Email Warmup" at bounding box center [94, 347] width 128 height 14
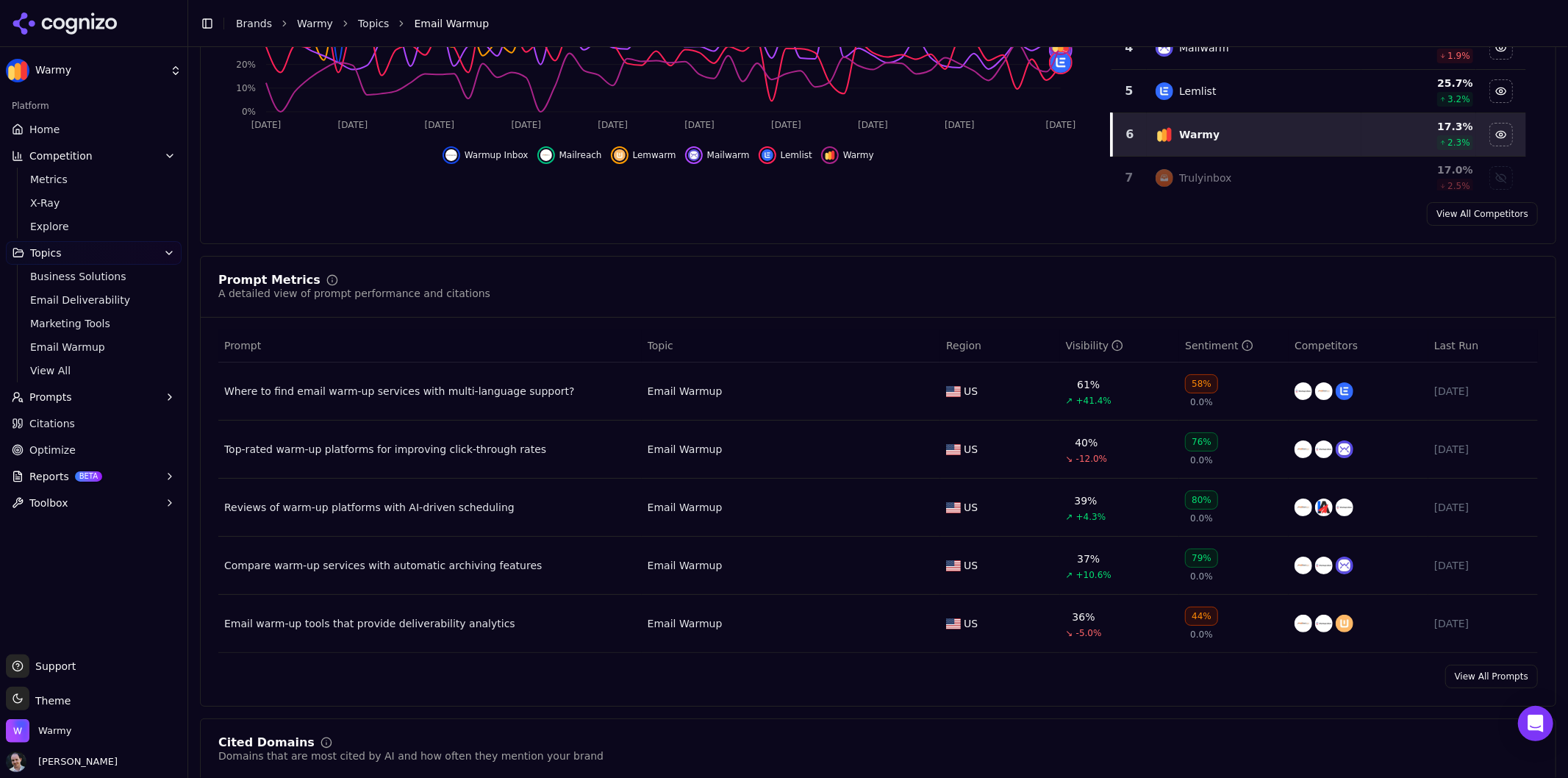
scroll to position [442, 0]
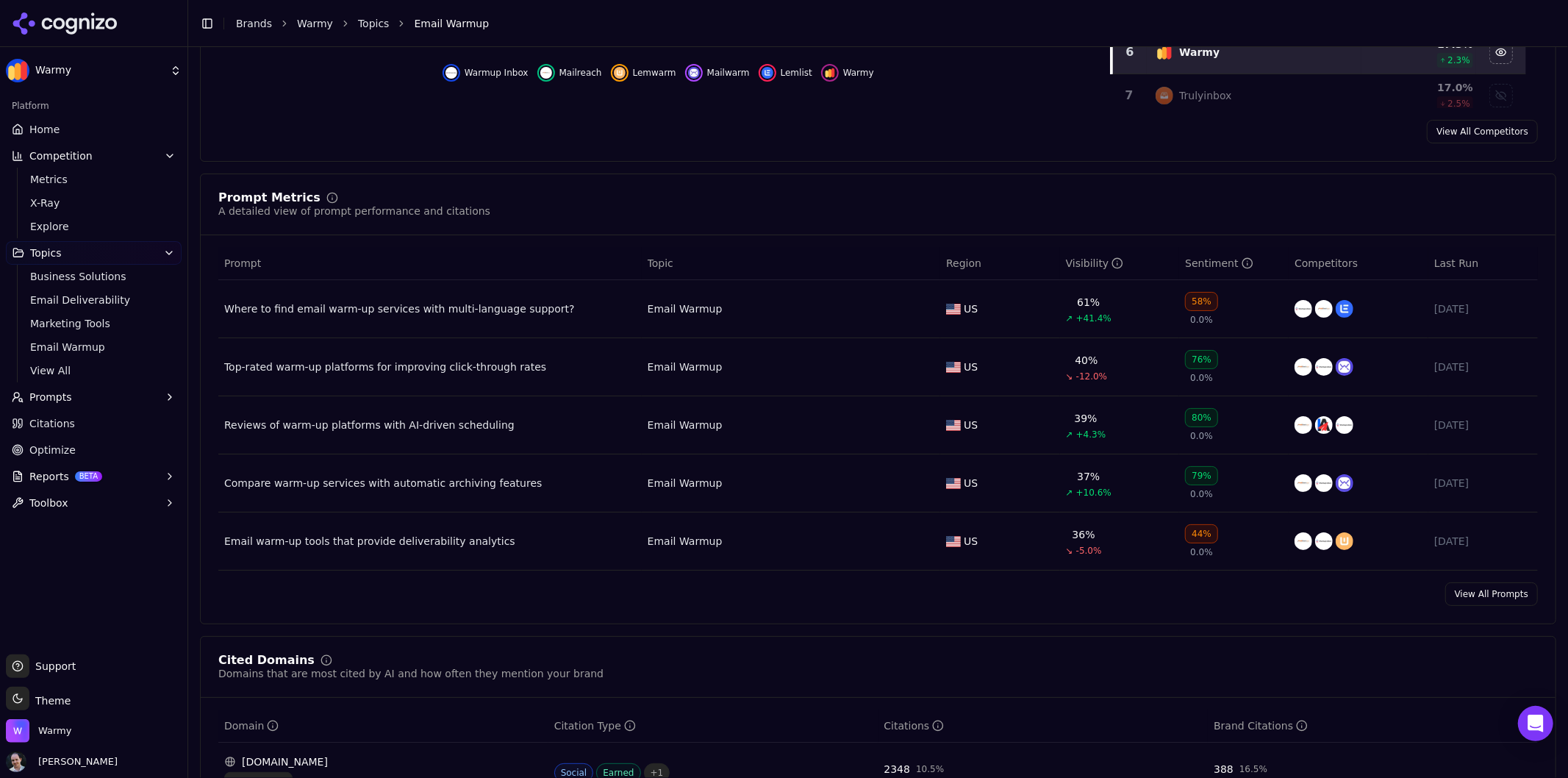
click at [1411, 596] on link "View All Prompts" at bounding box center [1491, 595] width 92 height 24
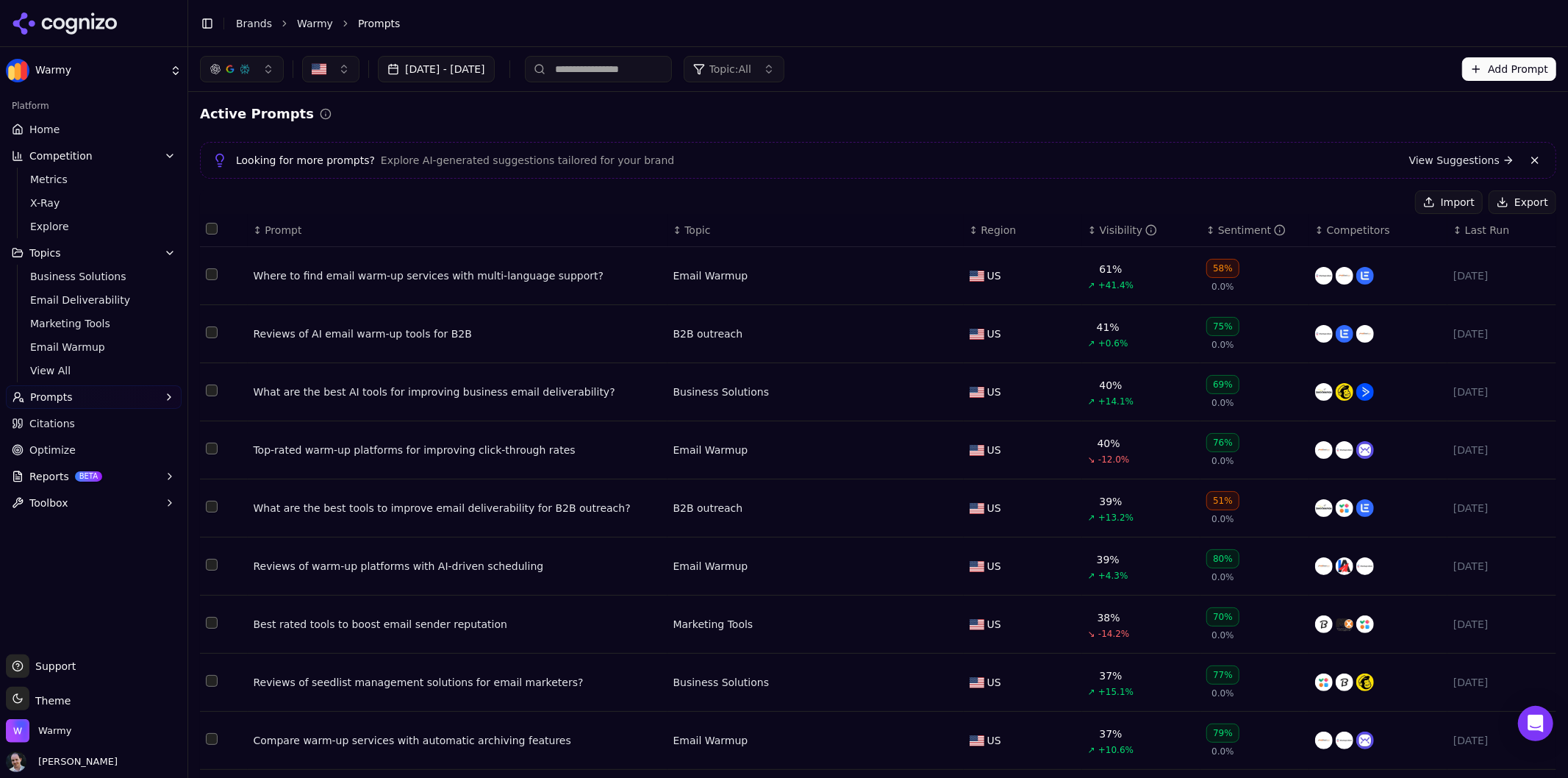
click at [752, 72] on span "Topic: All" at bounding box center [731, 68] width 42 height 14
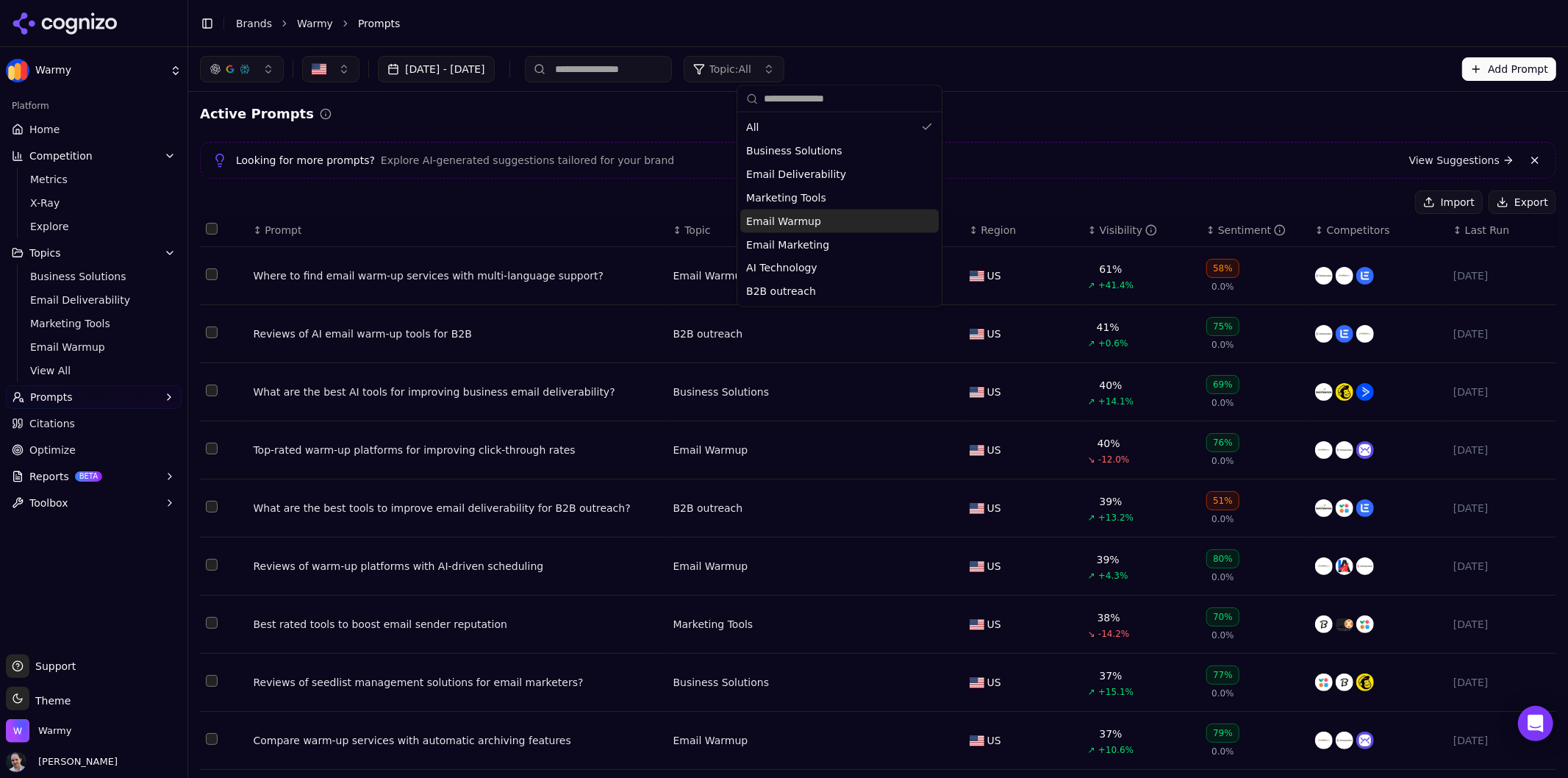
click at [847, 220] on div "Email Warmup" at bounding box center [839, 221] width 198 height 24
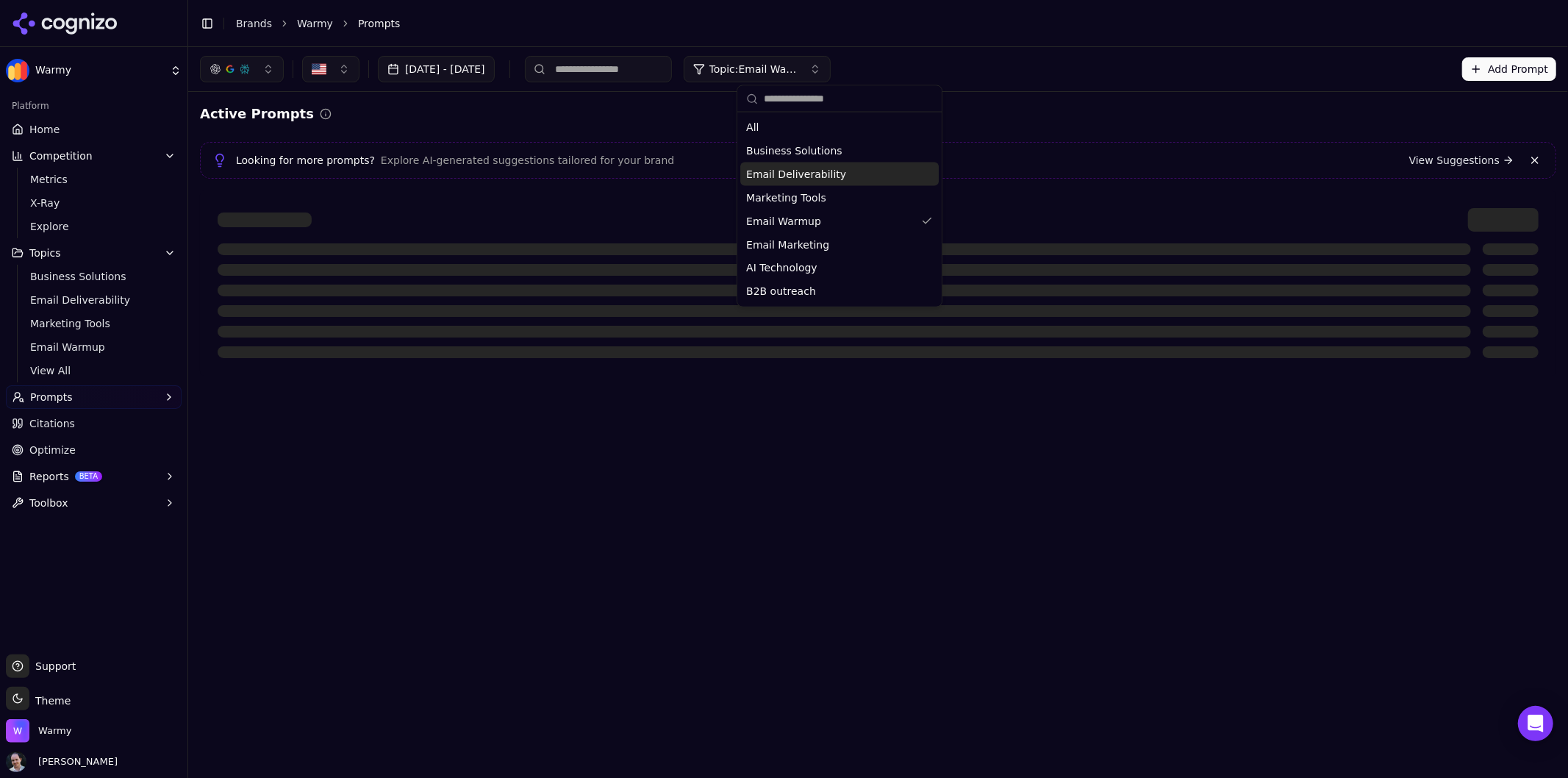
click at [1018, 97] on div "Active Prompts Looking for more prompts? Explore AI-generated suggestions tailo…" at bounding box center [878, 239] width 1380 height 295
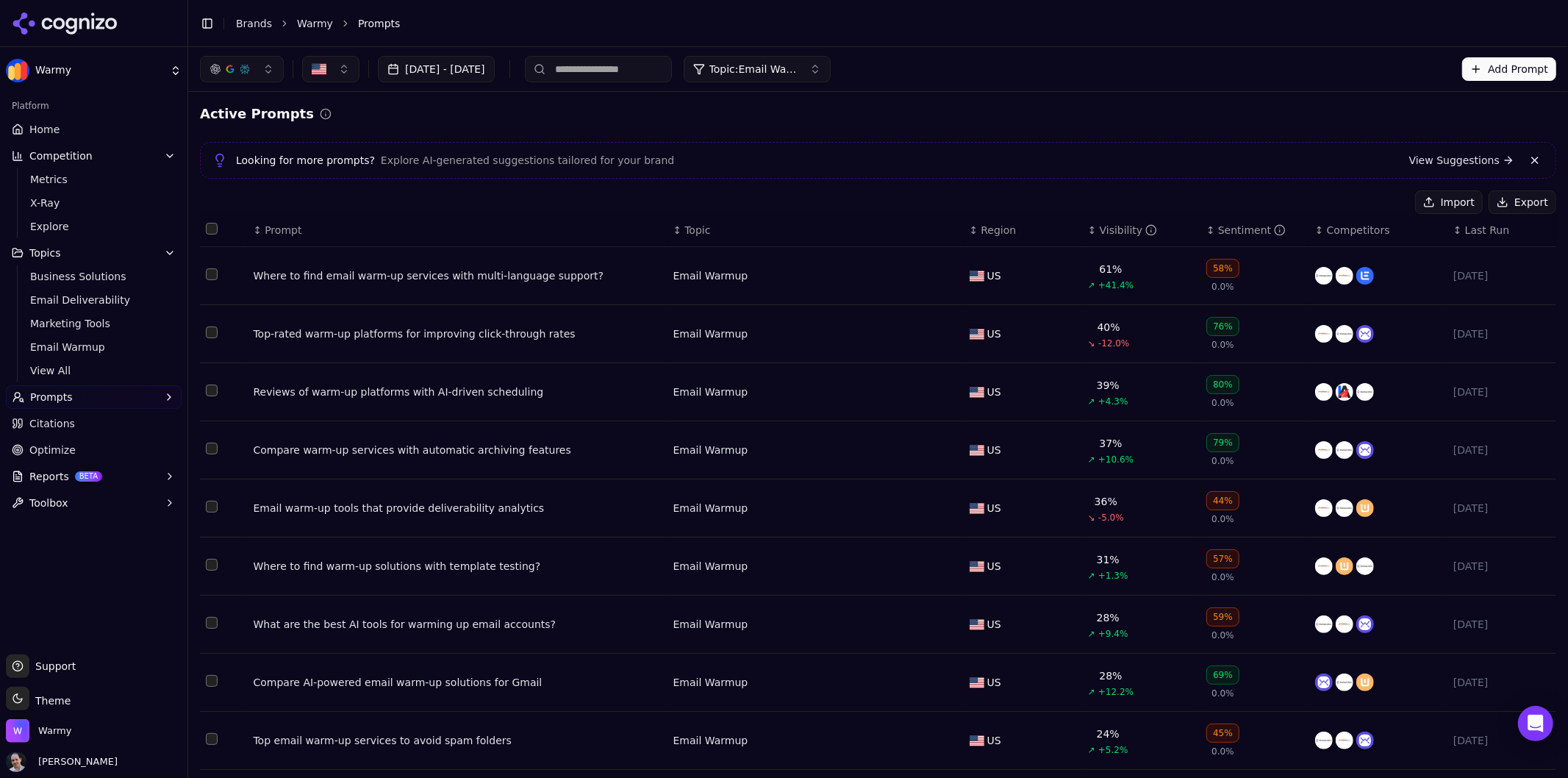
click at [1236, 233] on div "Sentiment" at bounding box center [1252, 230] width 67 height 14
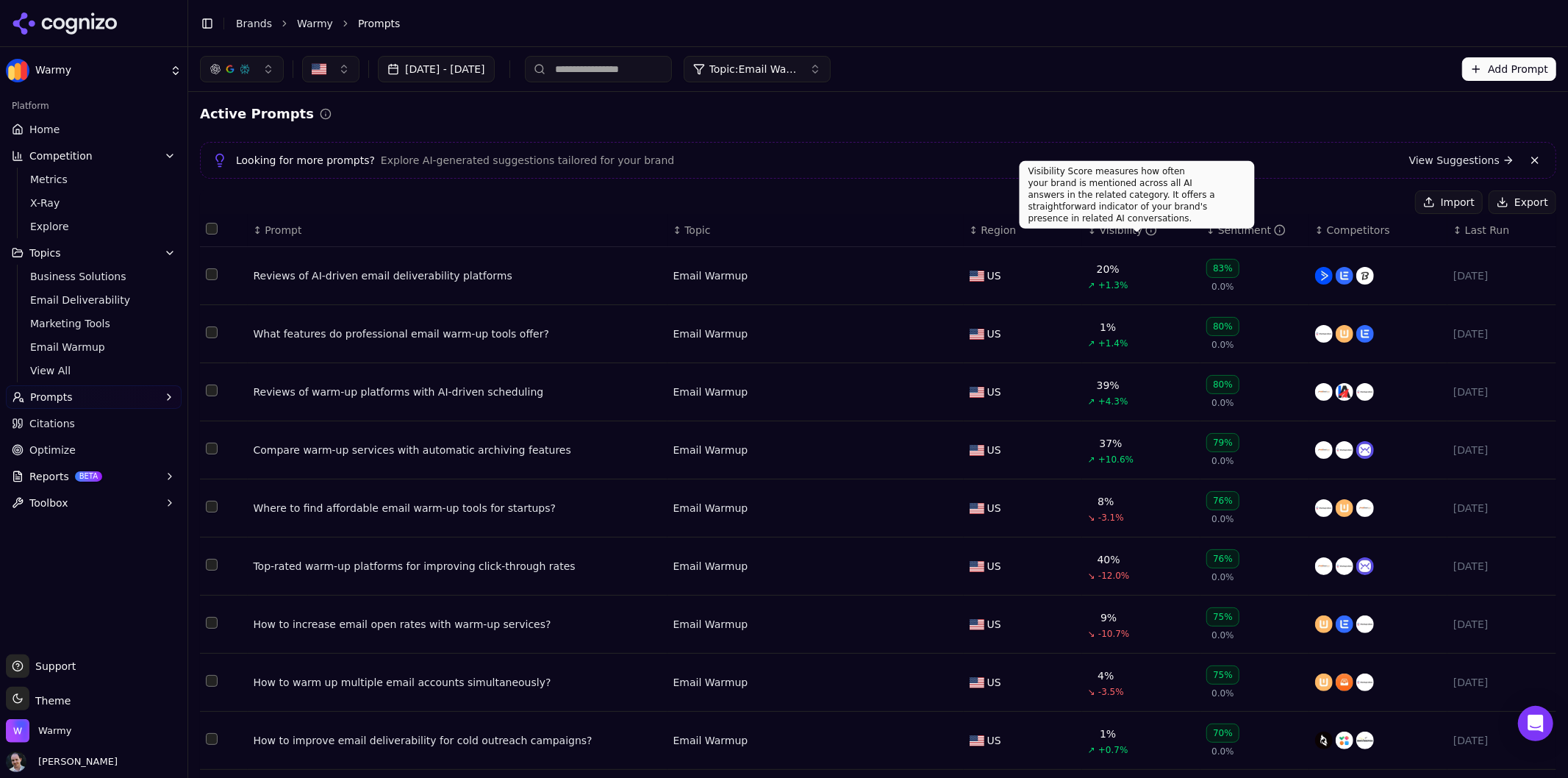
click at [1145, 231] on icon "Data table" at bounding box center [1151, 230] width 12 height 12
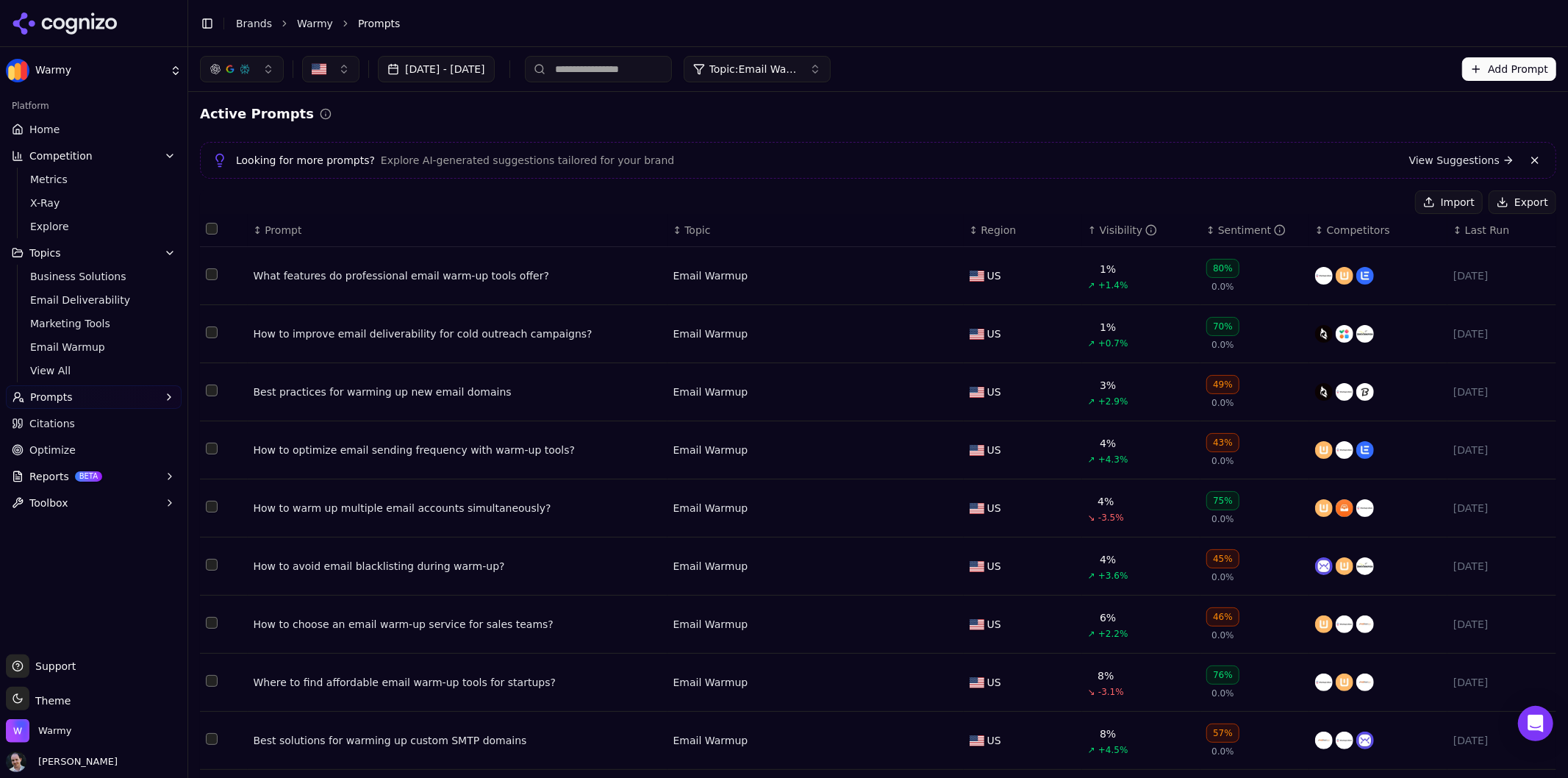
click at [504, 273] on div "What features do professional email warm-up tools offer?" at bounding box center [457, 275] width 408 height 14
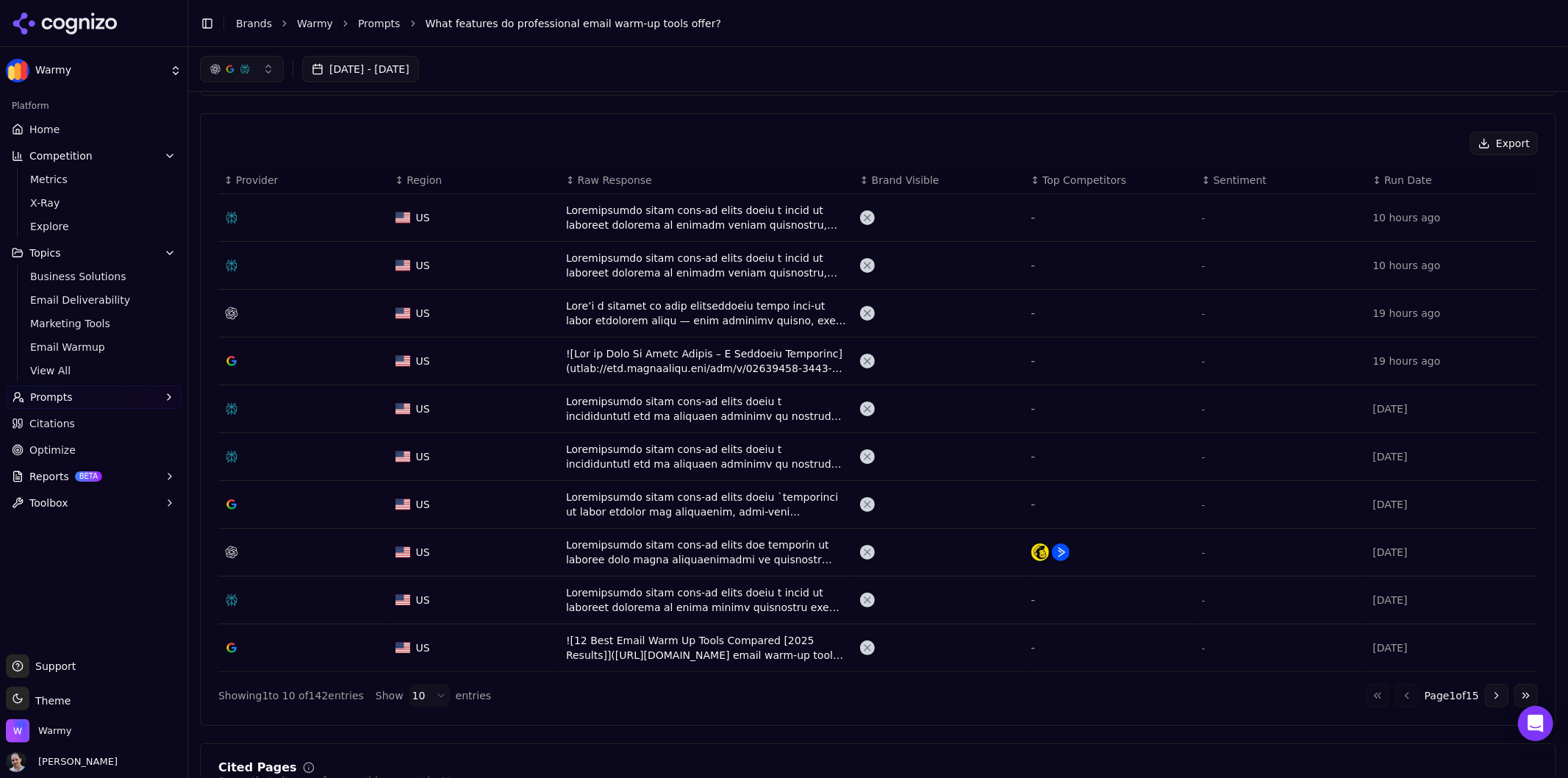
scroll to position [458, 0]
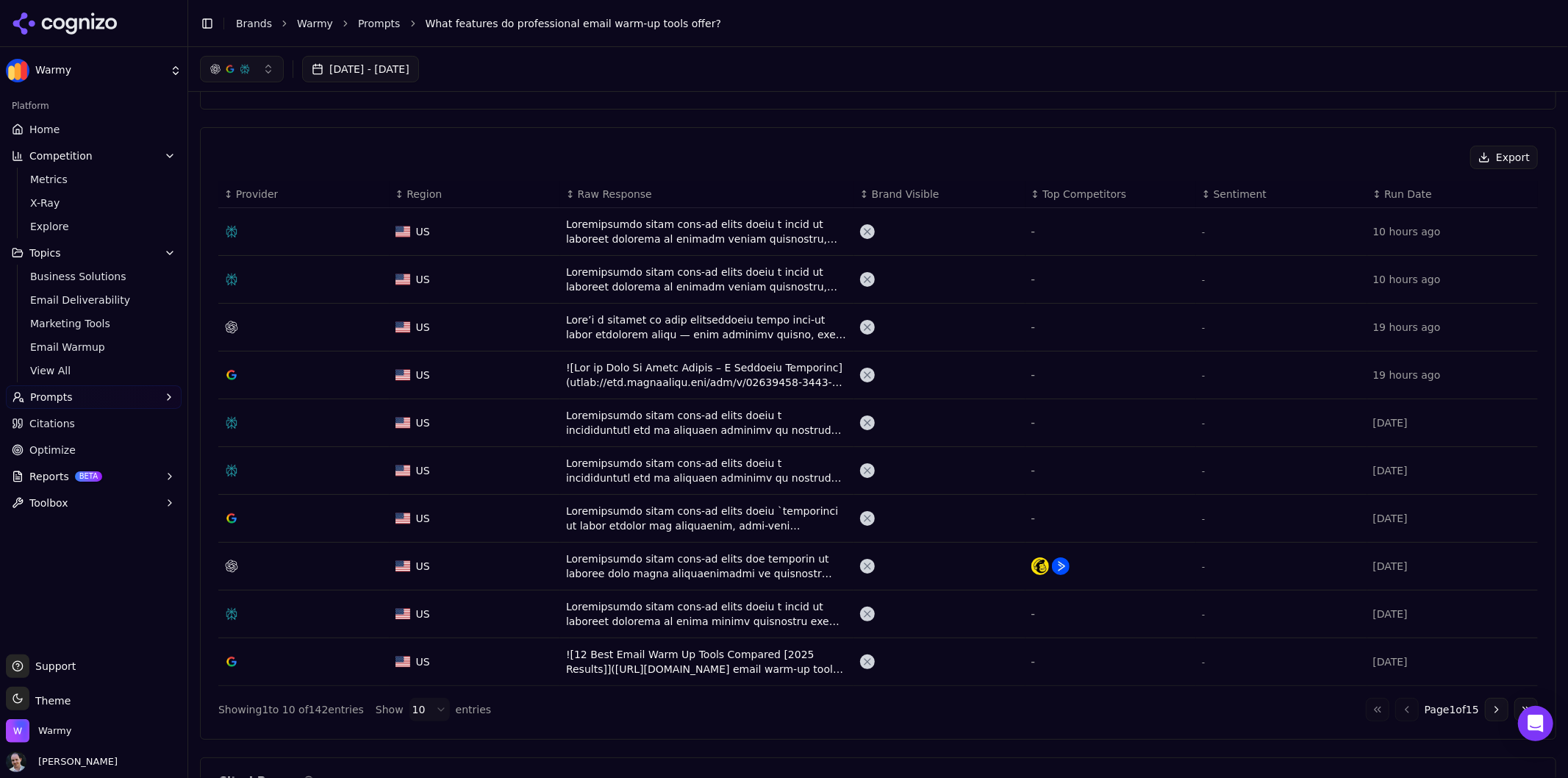
click at [1411, 700] on button "Go to next page" at bounding box center [1497, 710] width 24 height 24
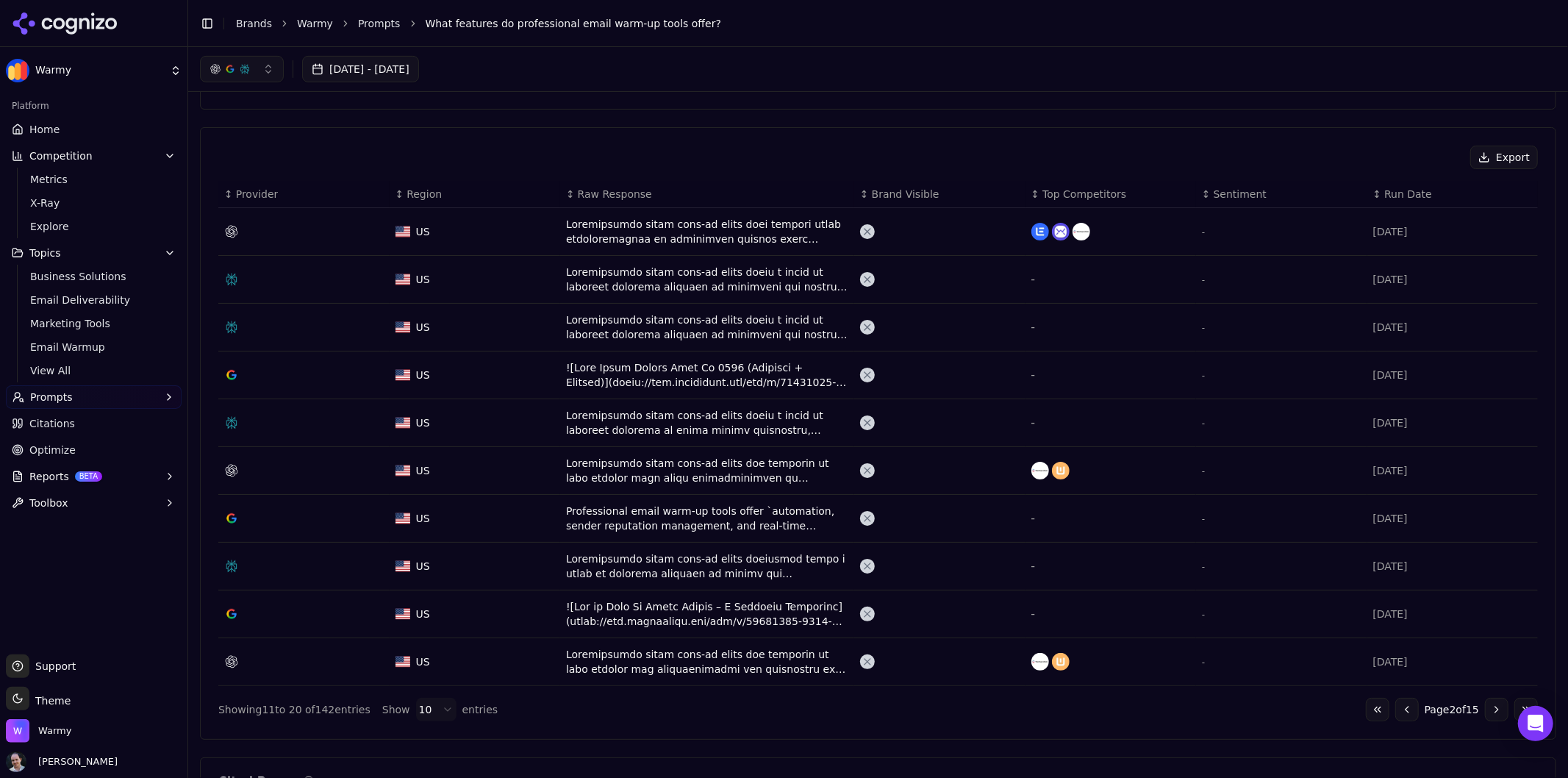
click at [905, 476] on div "Data table" at bounding box center [940, 470] width 160 height 14
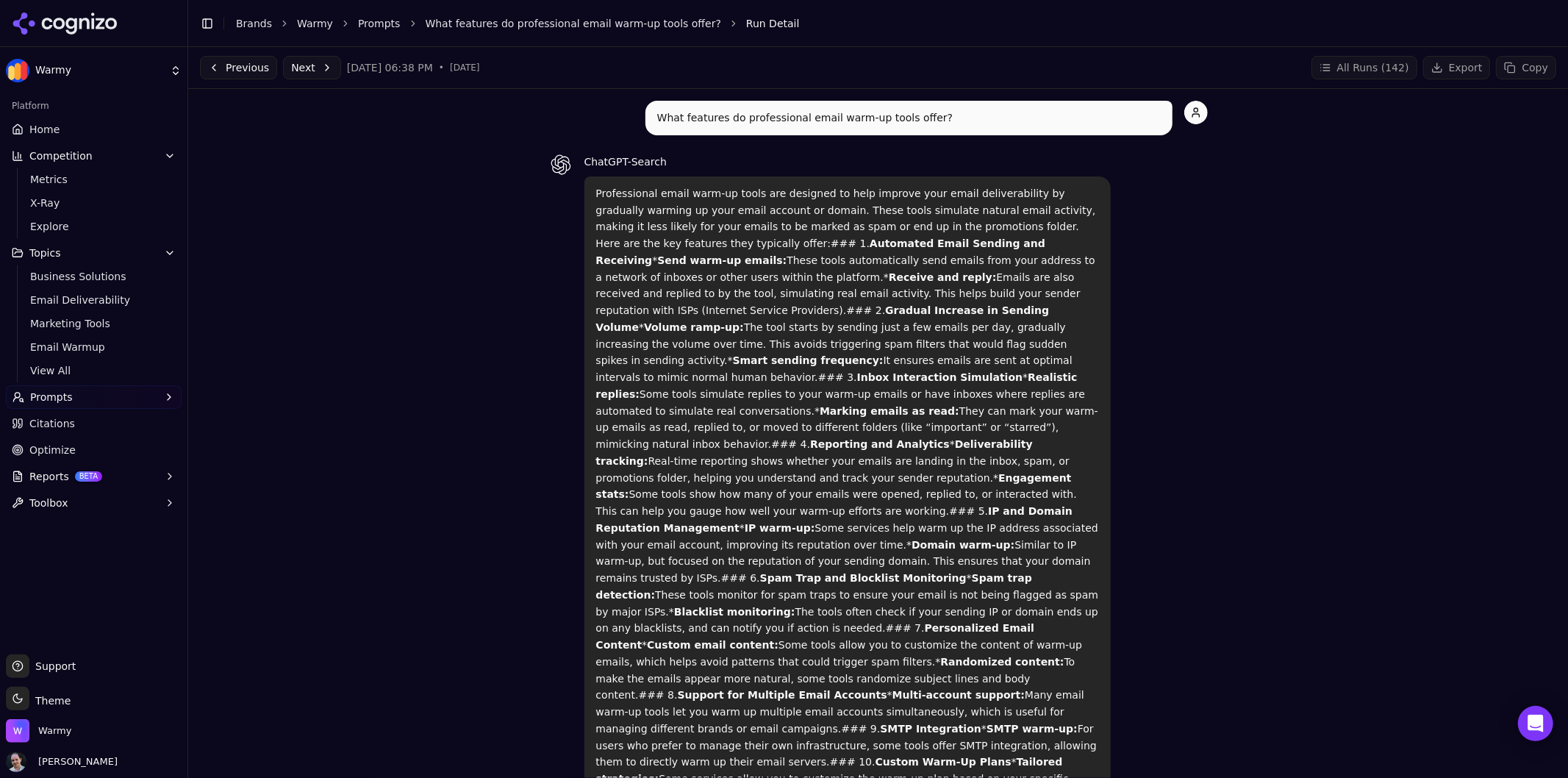
click at [317, 66] on button "Next" at bounding box center [312, 67] width 58 height 24
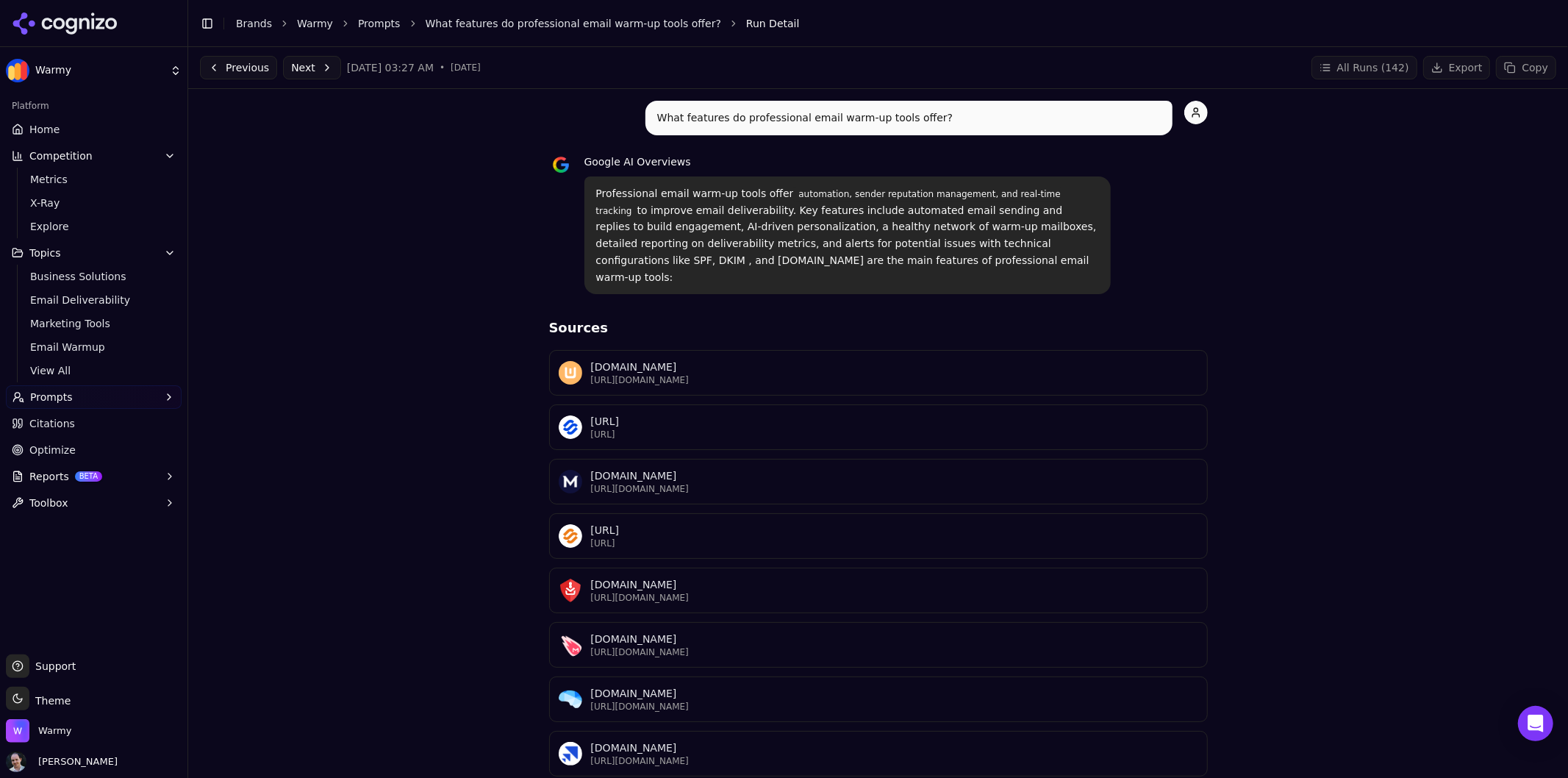
click at [303, 72] on button "Next" at bounding box center [312, 67] width 58 height 24
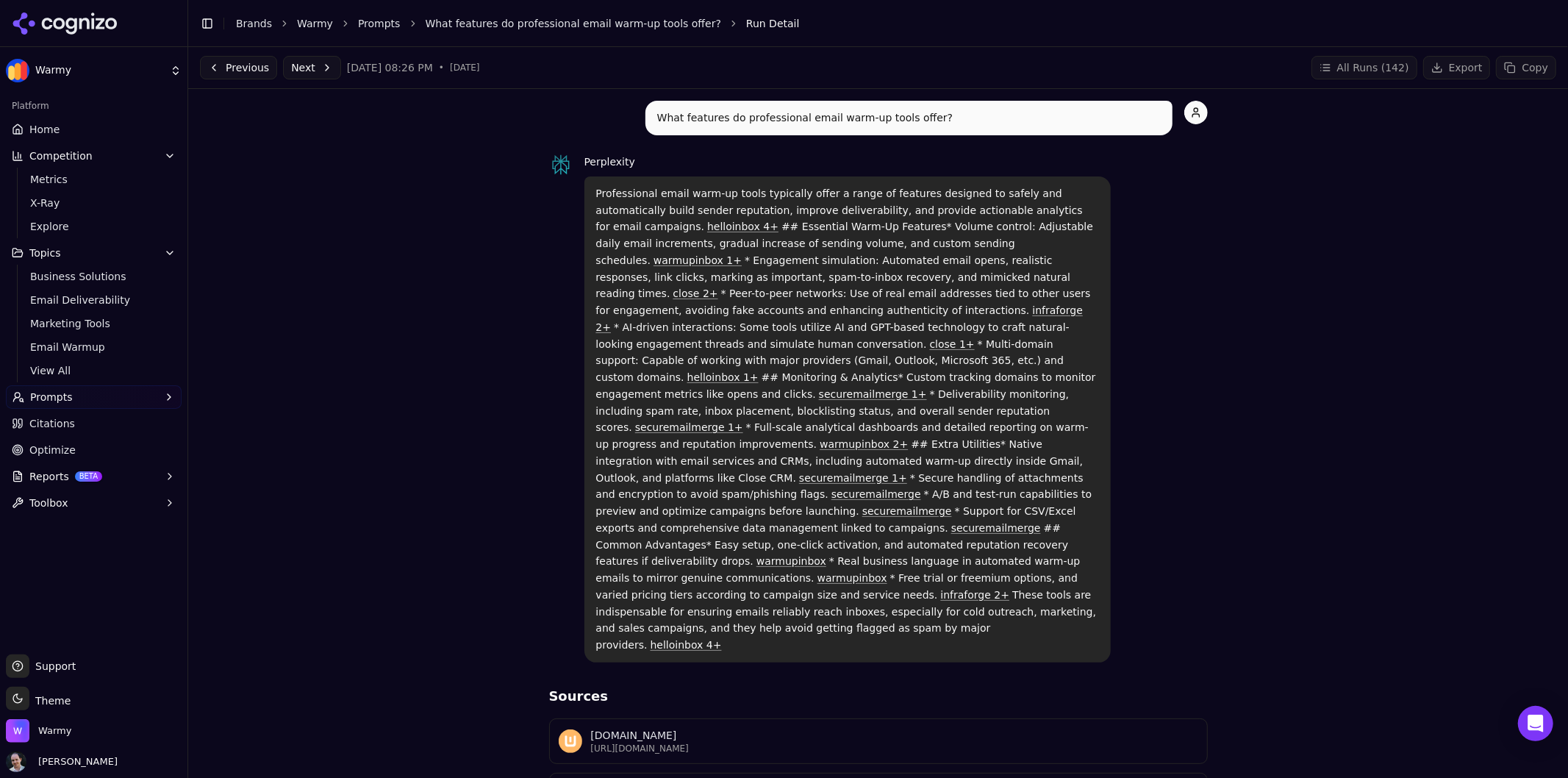
click at [303, 72] on button "Next" at bounding box center [312, 67] width 58 height 24
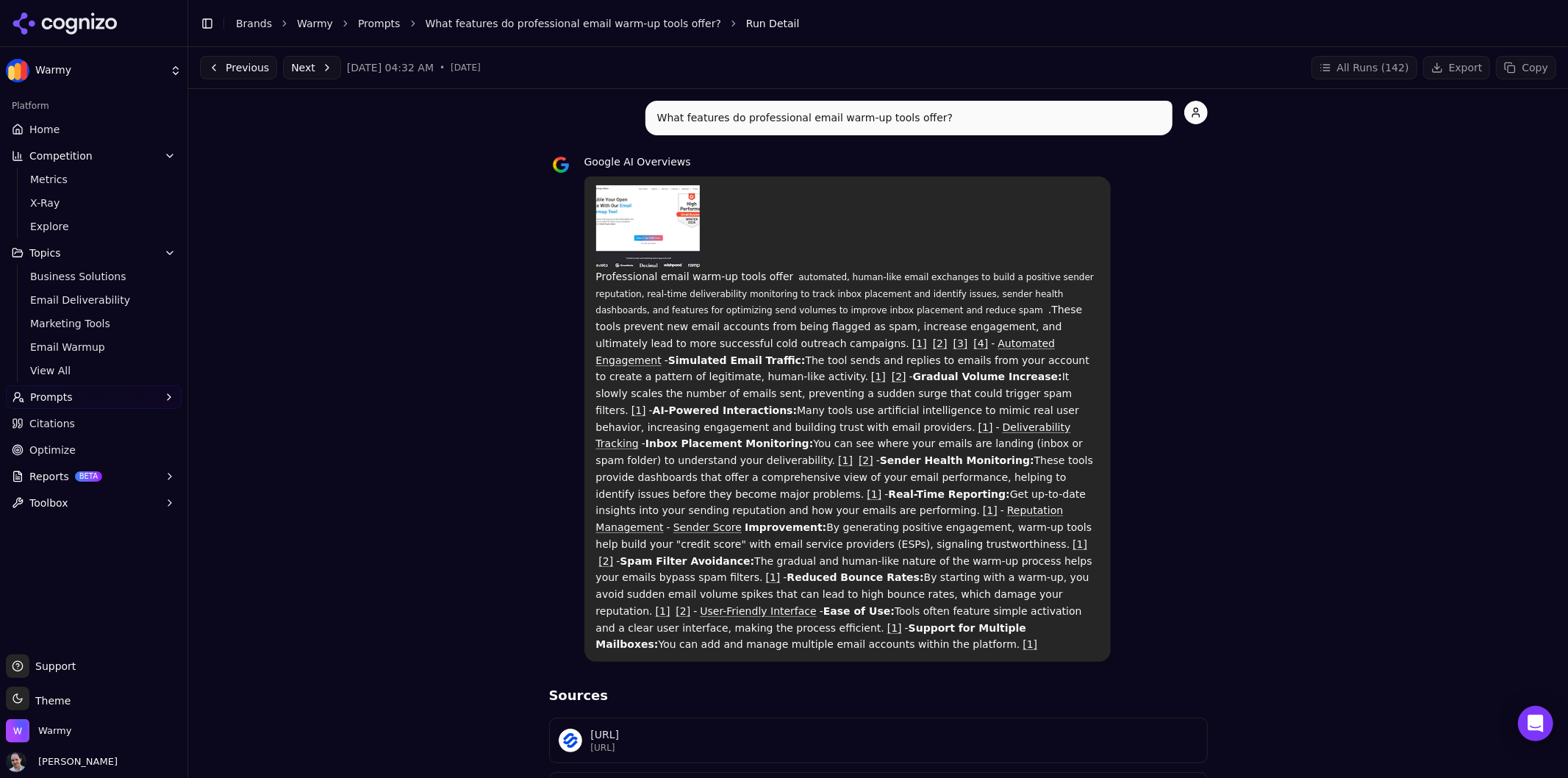
click at [301, 73] on button "Next" at bounding box center [312, 67] width 58 height 24
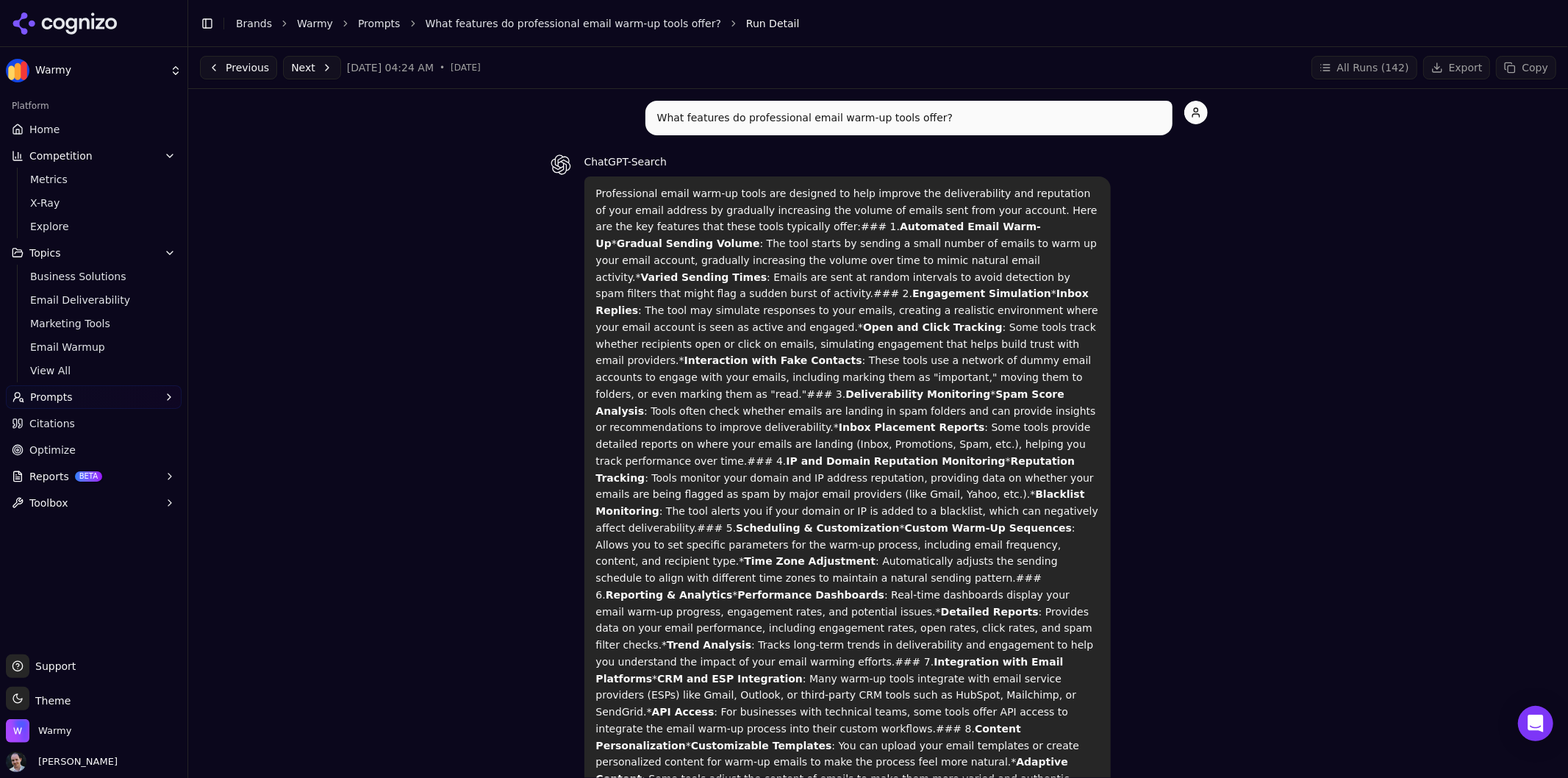
click at [237, 69] on button "Previous" at bounding box center [239, 67] width 77 height 24
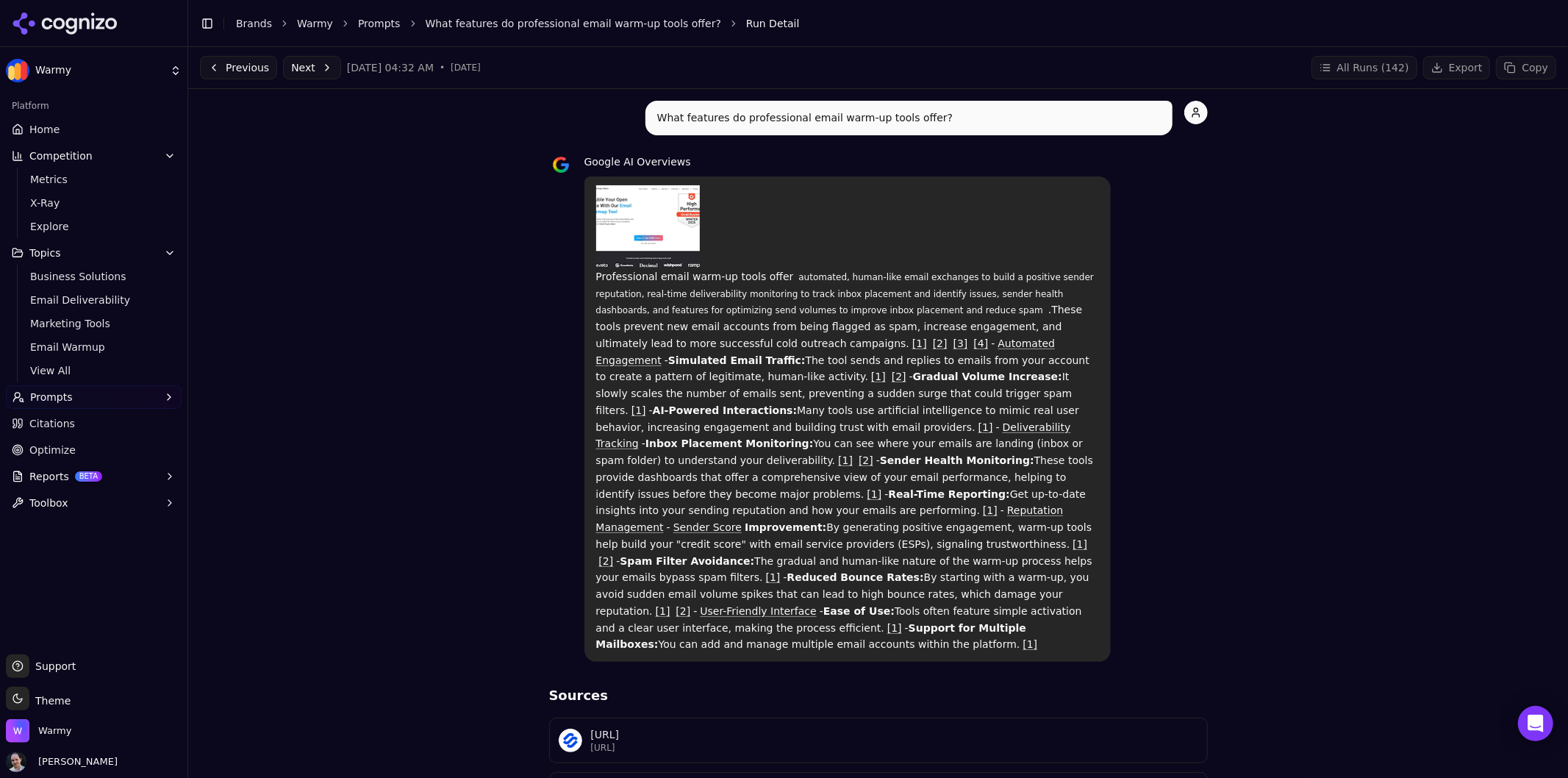
click at [89, 131] on link "Home" at bounding box center [93, 130] width 176 height 24
